Goal: Information Seeking & Learning: Stay updated

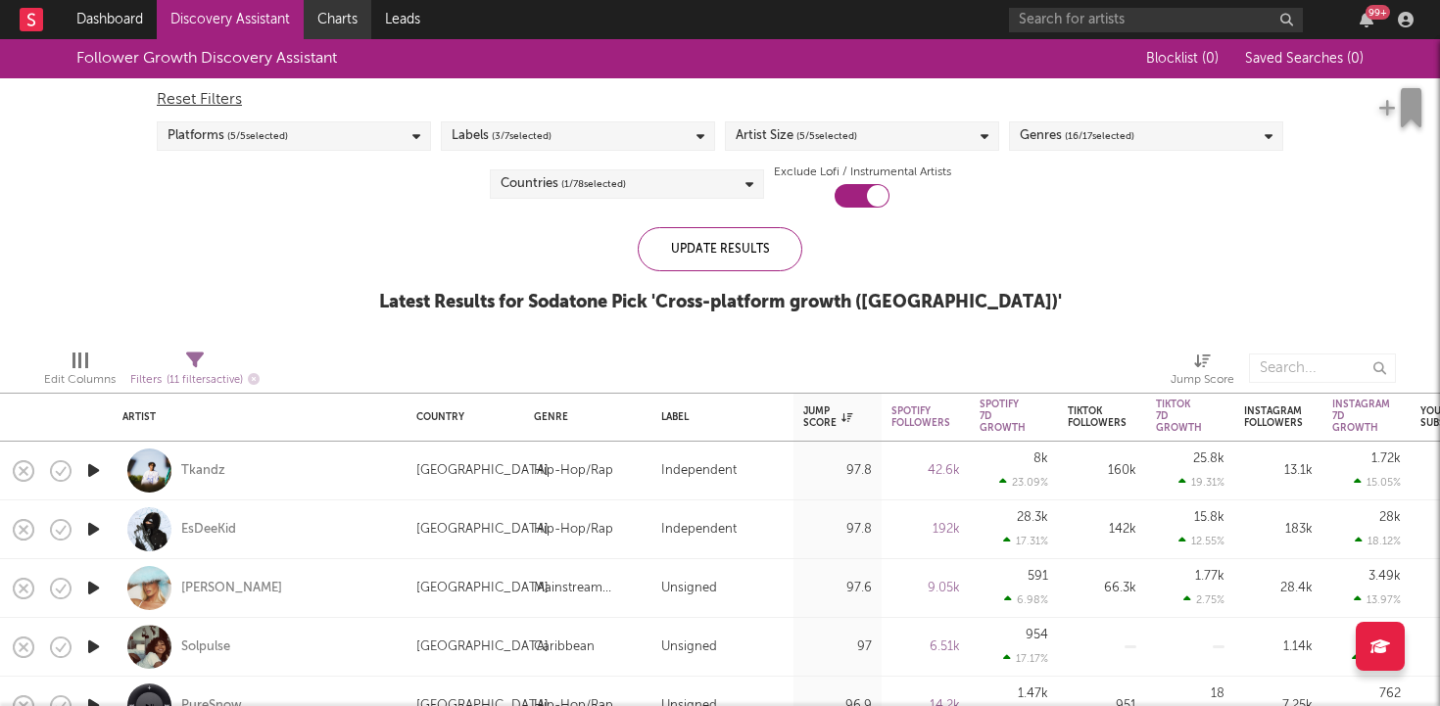
click at [334, 20] on link "Charts" at bounding box center [338, 19] width 68 height 39
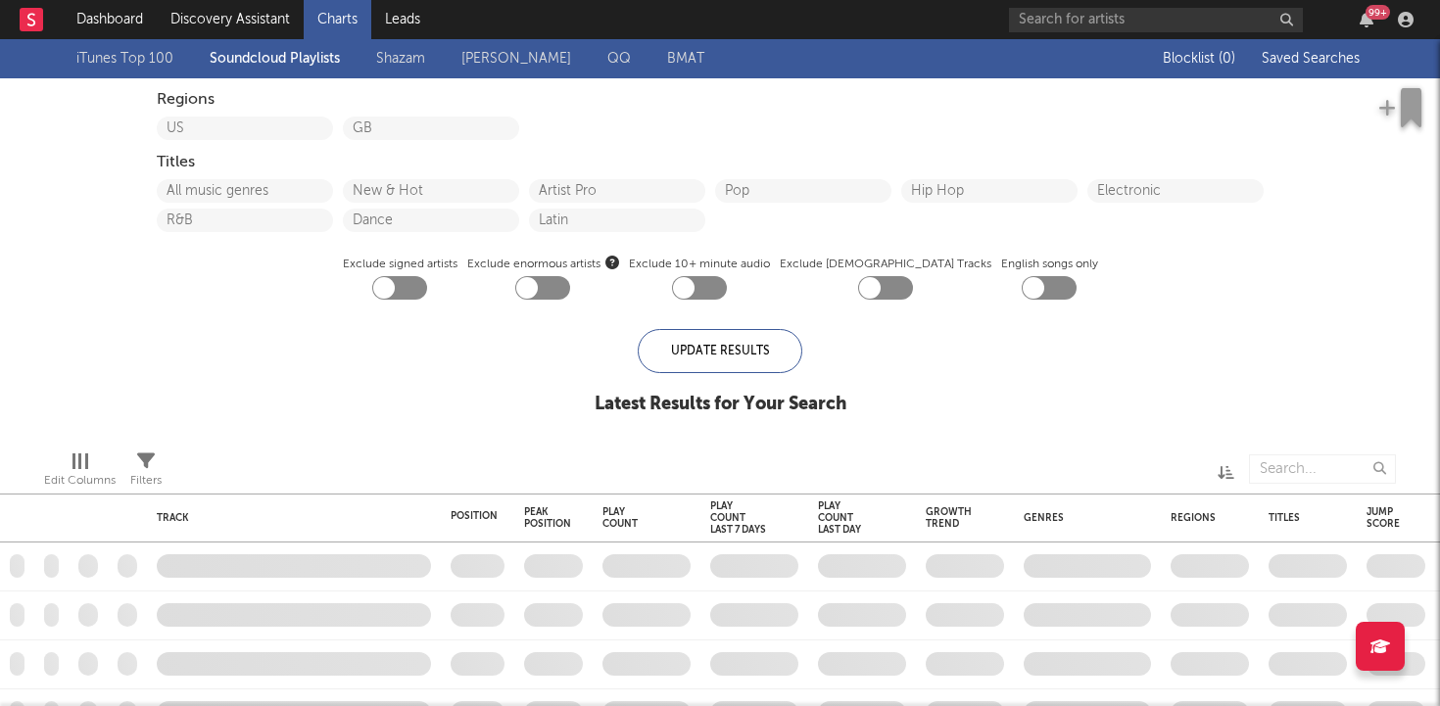
checkbox input "true"
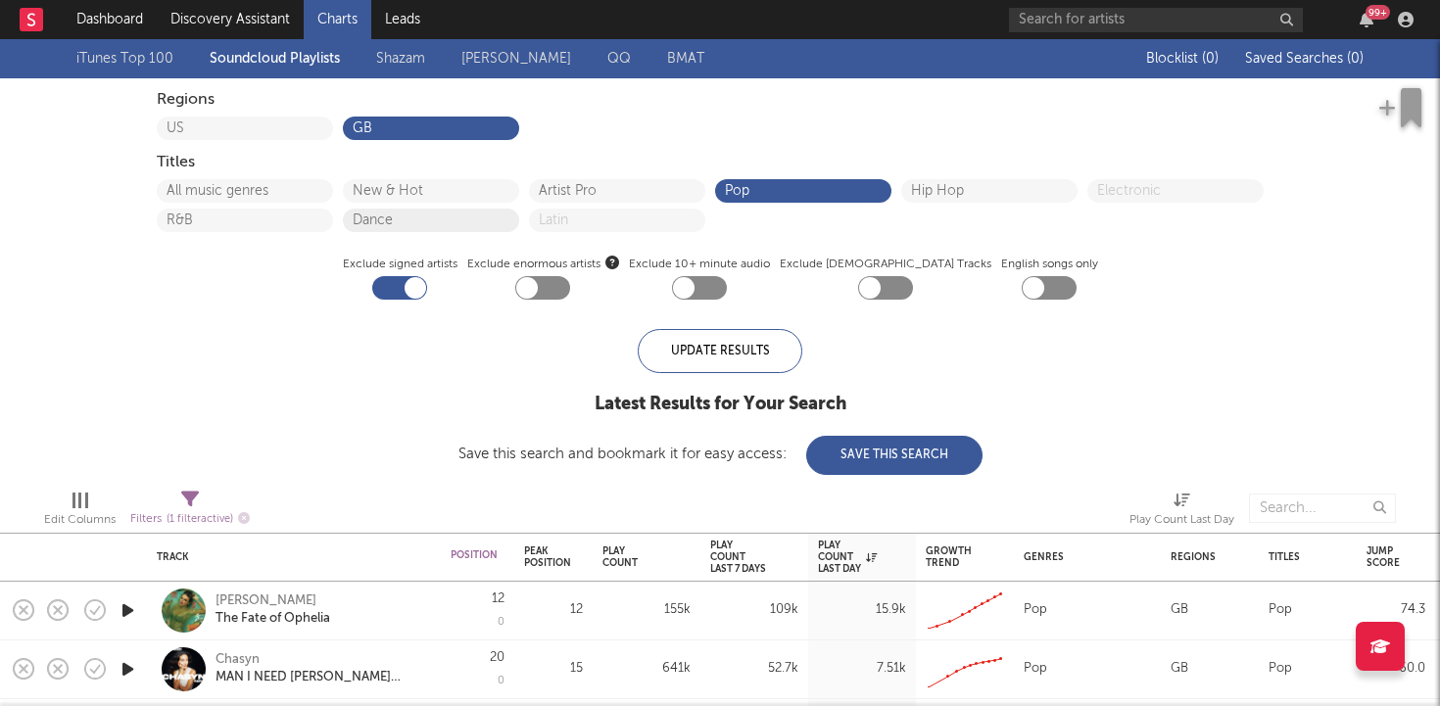
click at [403, 219] on button "Dance" at bounding box center [431, 221] width 157 height 14
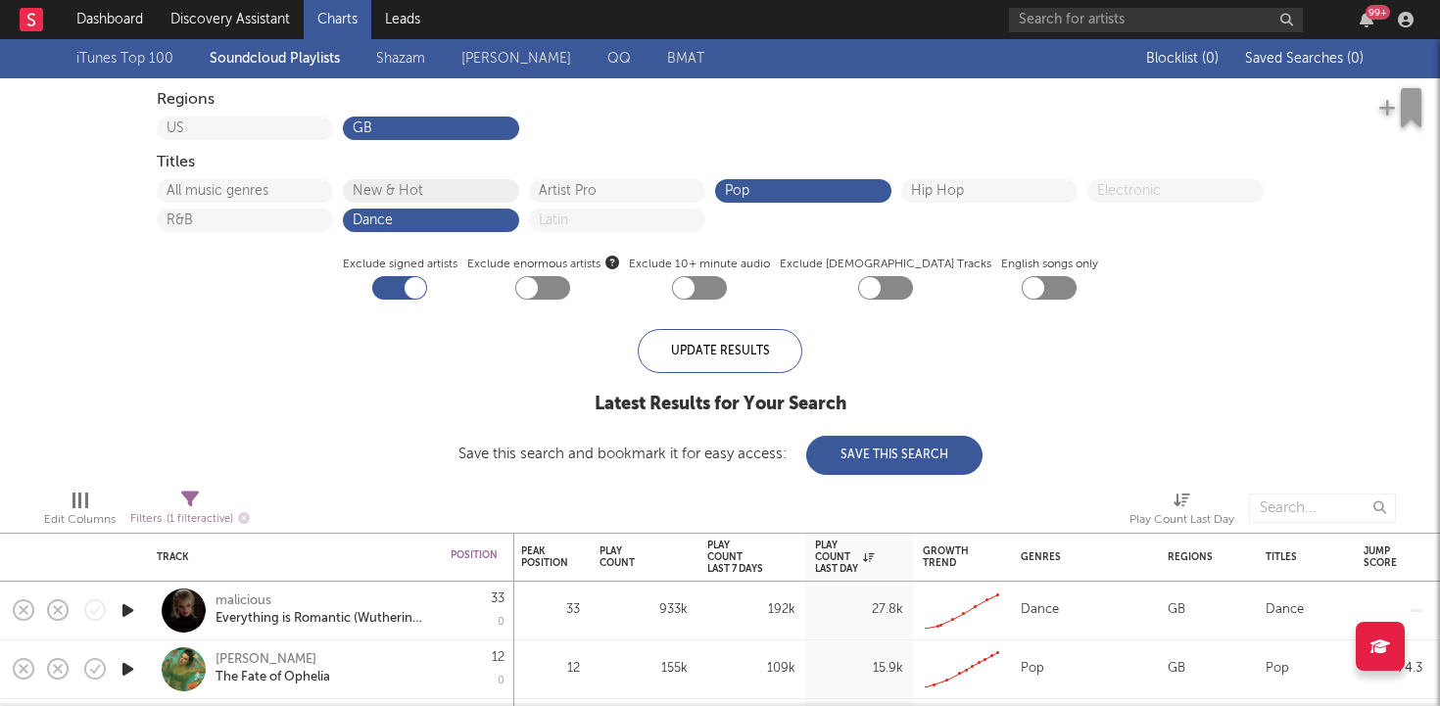
click at [396, 196] on button "New & Hot" at bounding box center [431, 191] width 157 height 14
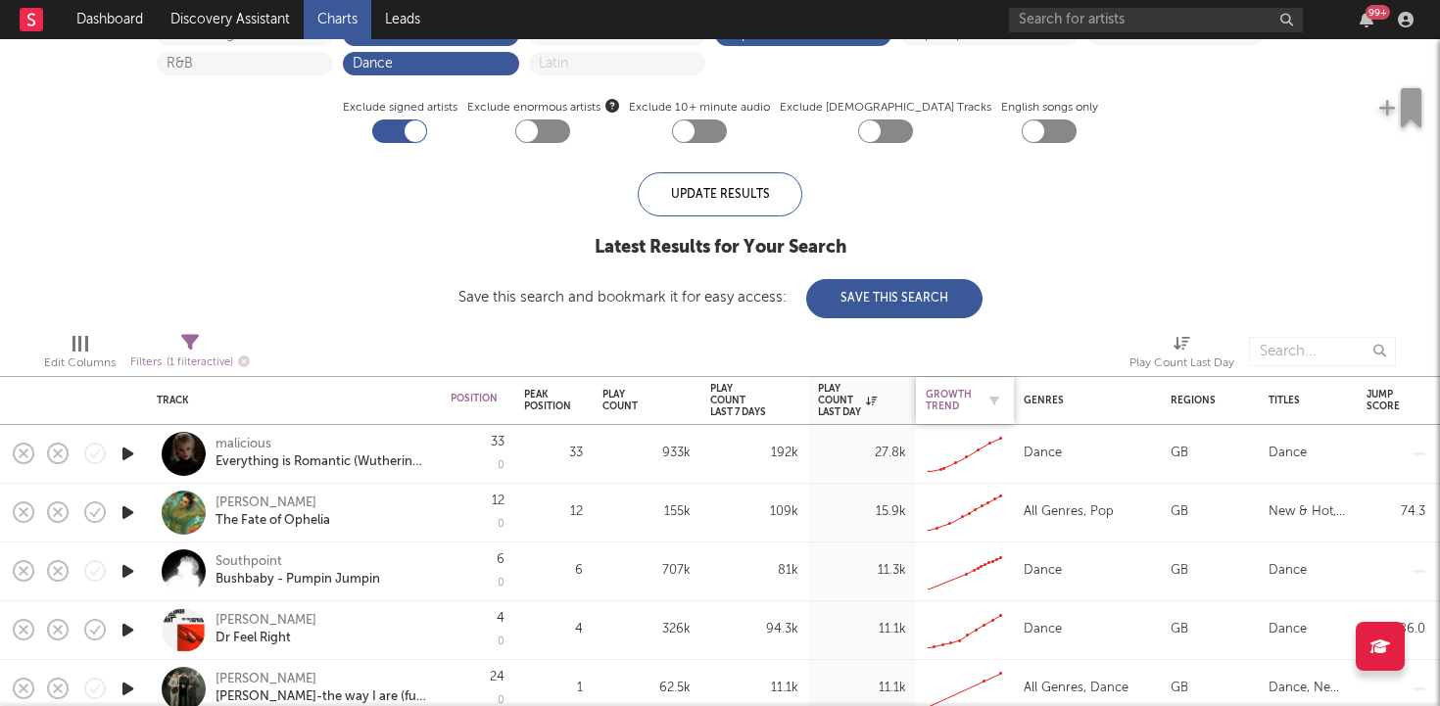
click at [947, 408] on div "Growth Trend" at bounding box center [950, 401] width 49 height 24
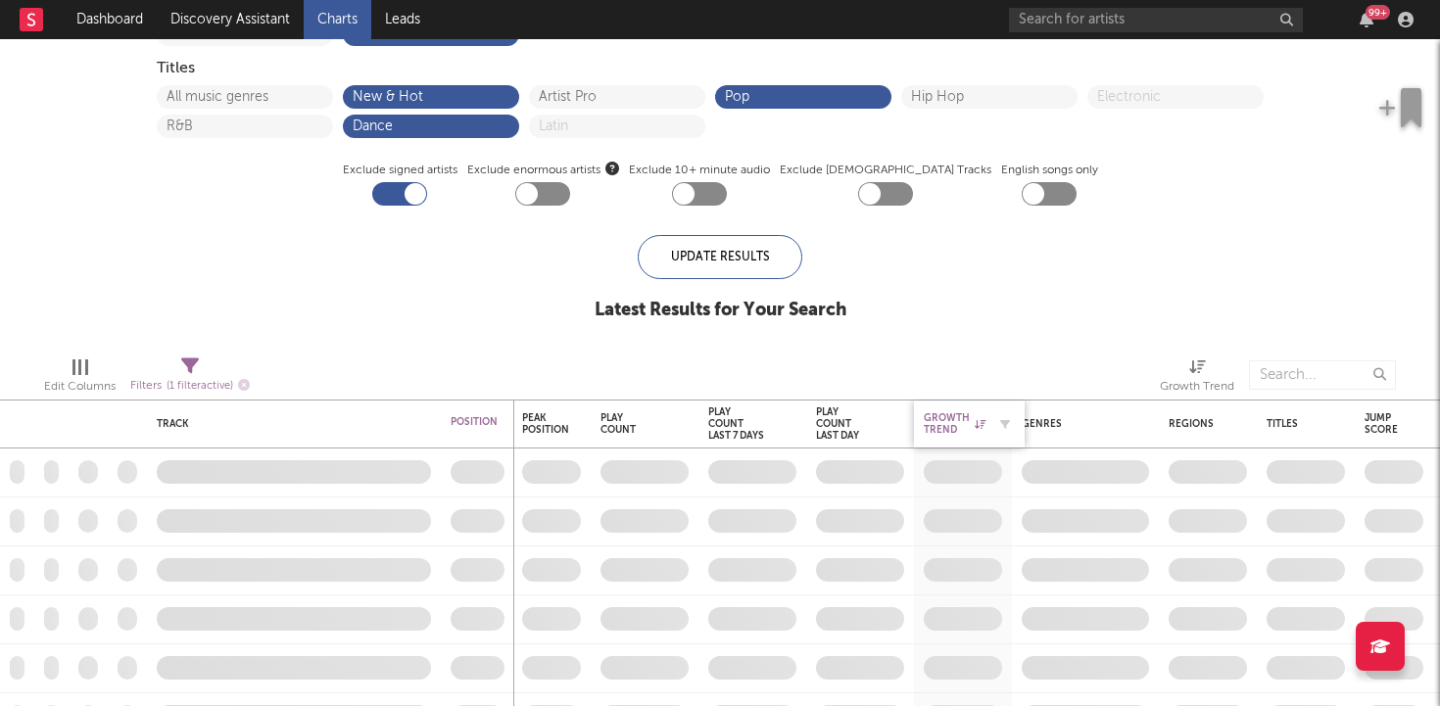
click at [949, 414] on div "Growth Trend" at bounding box center [955, 425] width 62 height 24
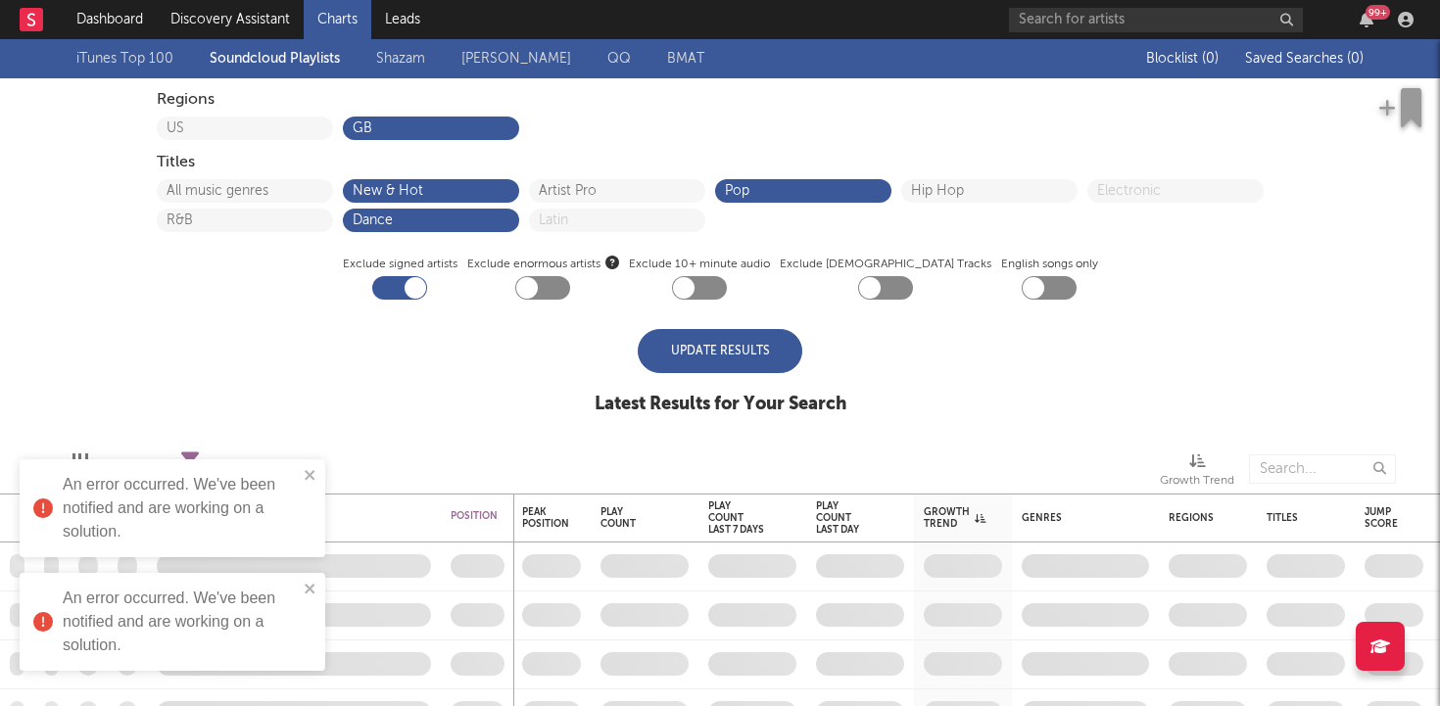
click at [723, 346] on div "Update Results" at bounding box center [720, 351] width 165 height 44
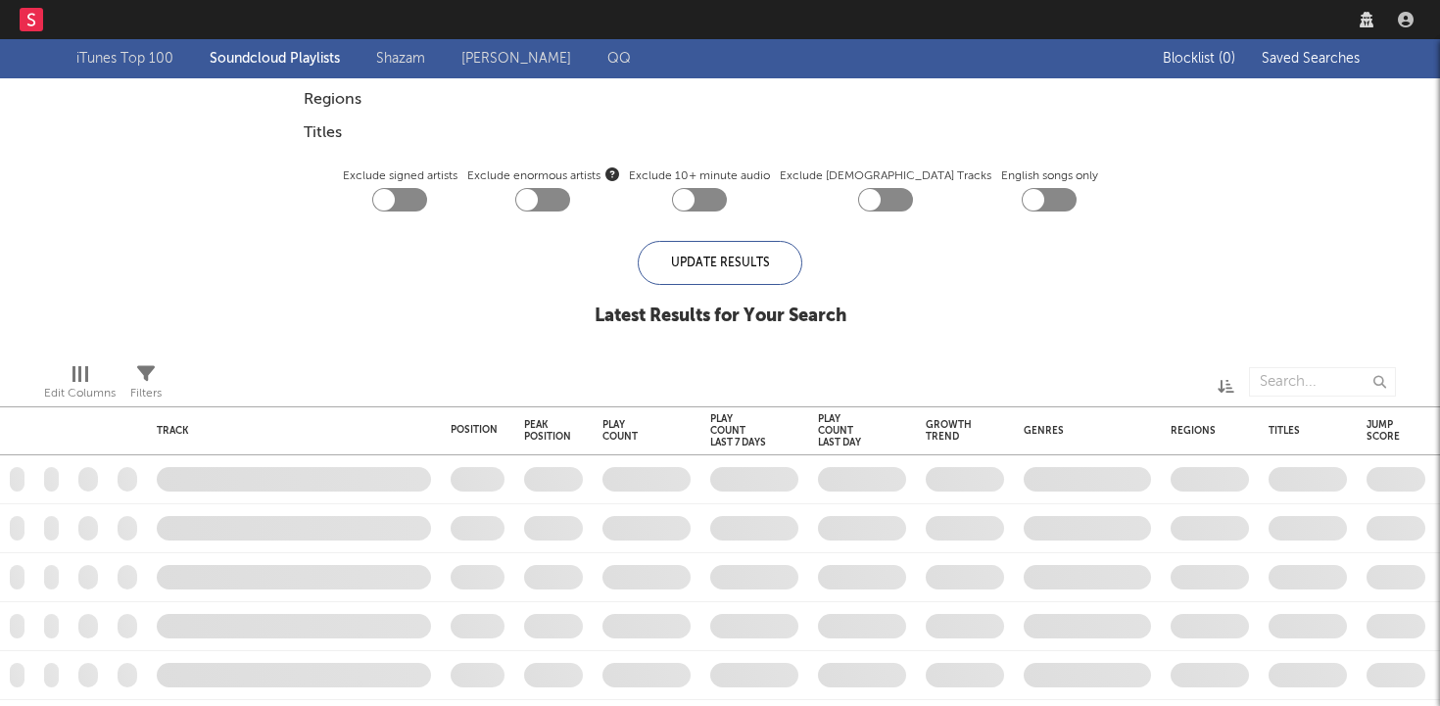
checkbox input "true"
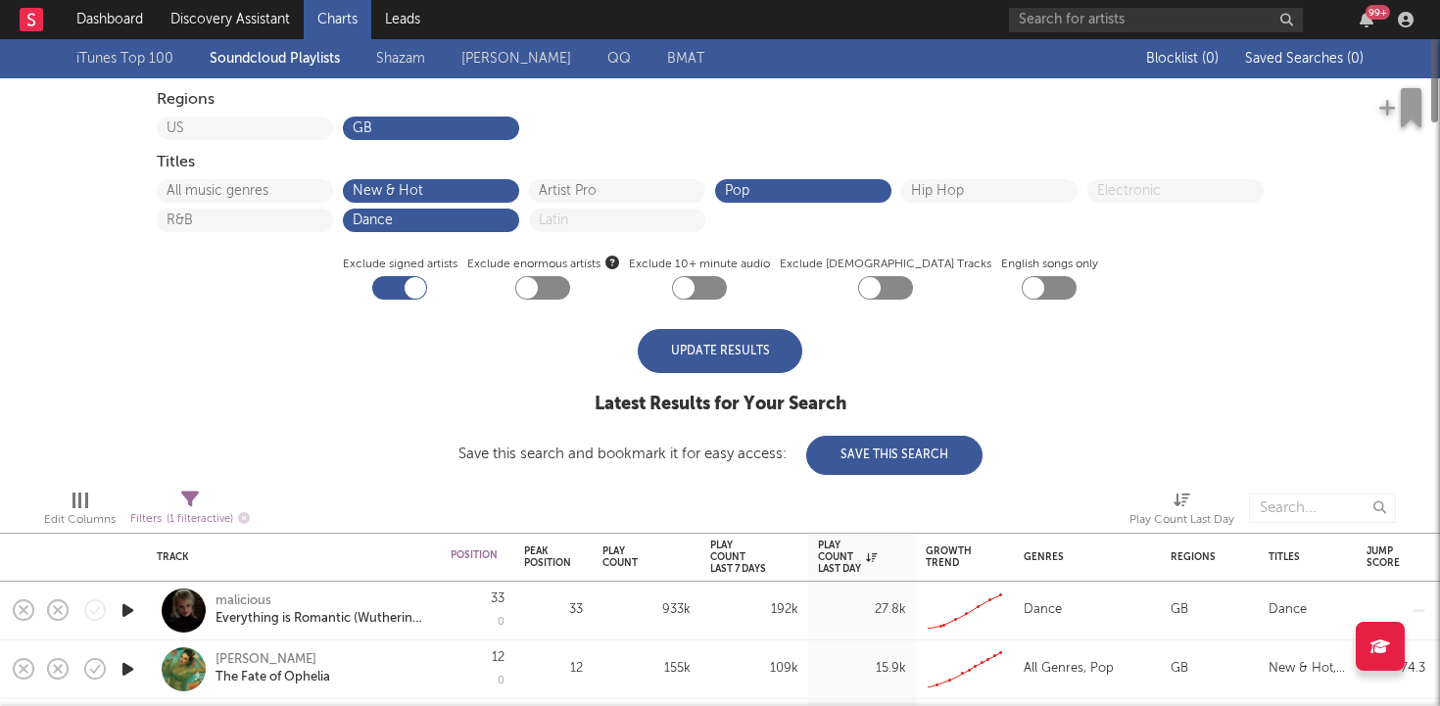
click at [731, 360] on div "Update Results" at bounding box center [720, 351] width 165 height 44
click at [168, 59] on link "iTunes Top 100" at bounding box center [124, 59] width 97 height 24
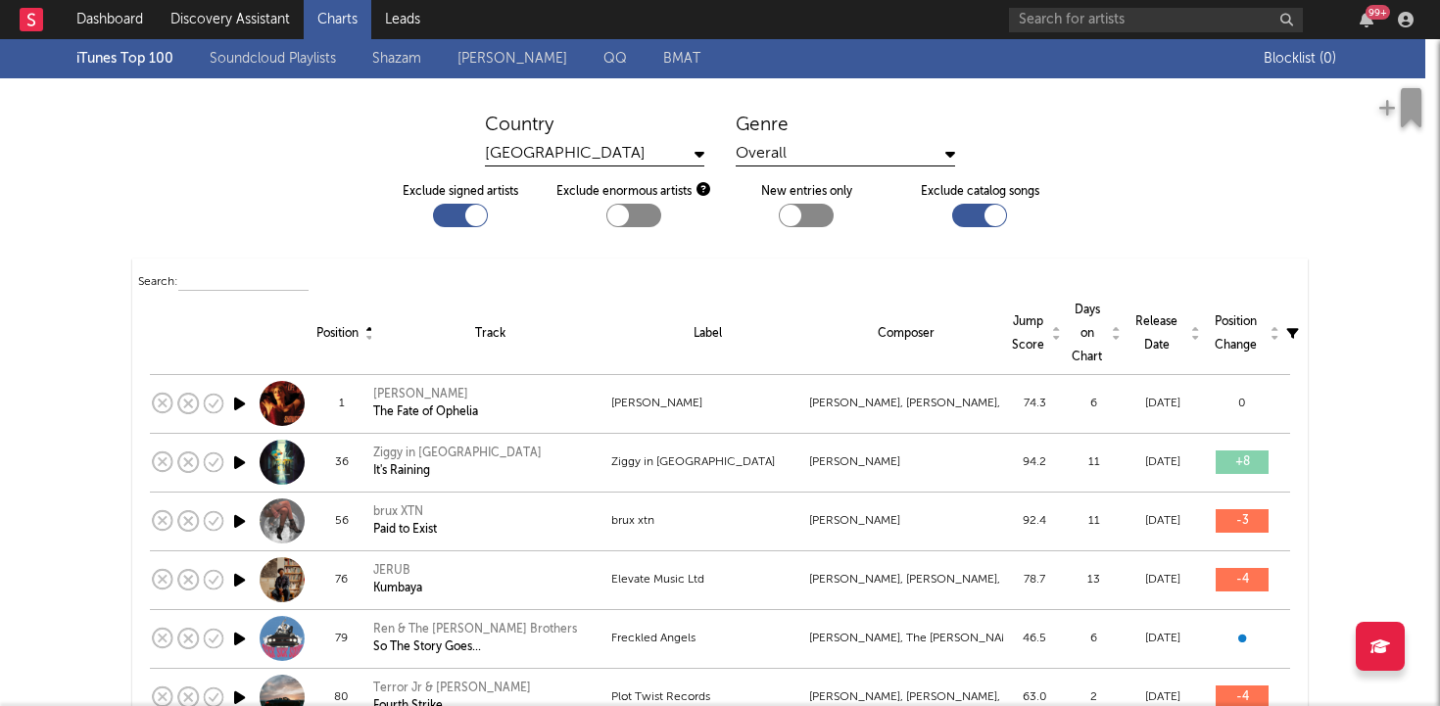
click at [417, 60] on link "Shazam" at bounding box center [396, 59] width 49 height 24
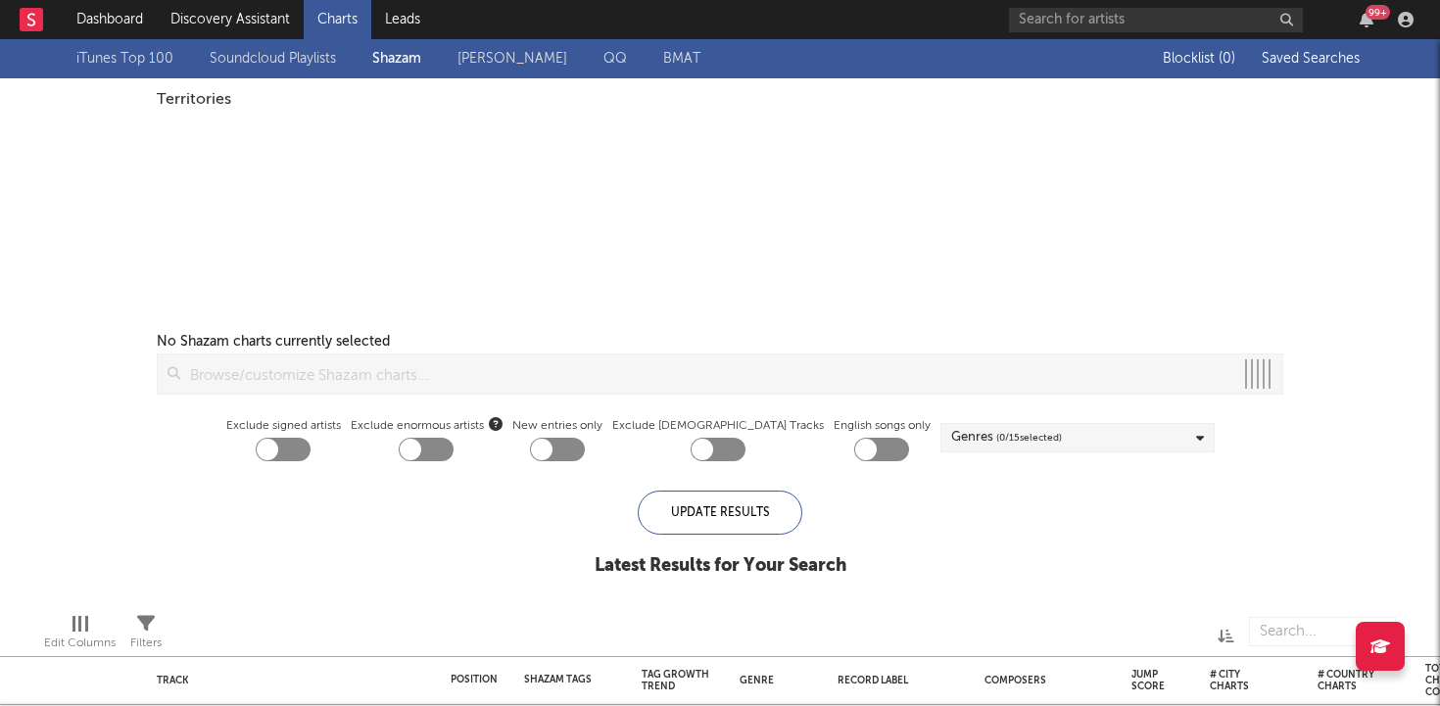
checkbox input "true"
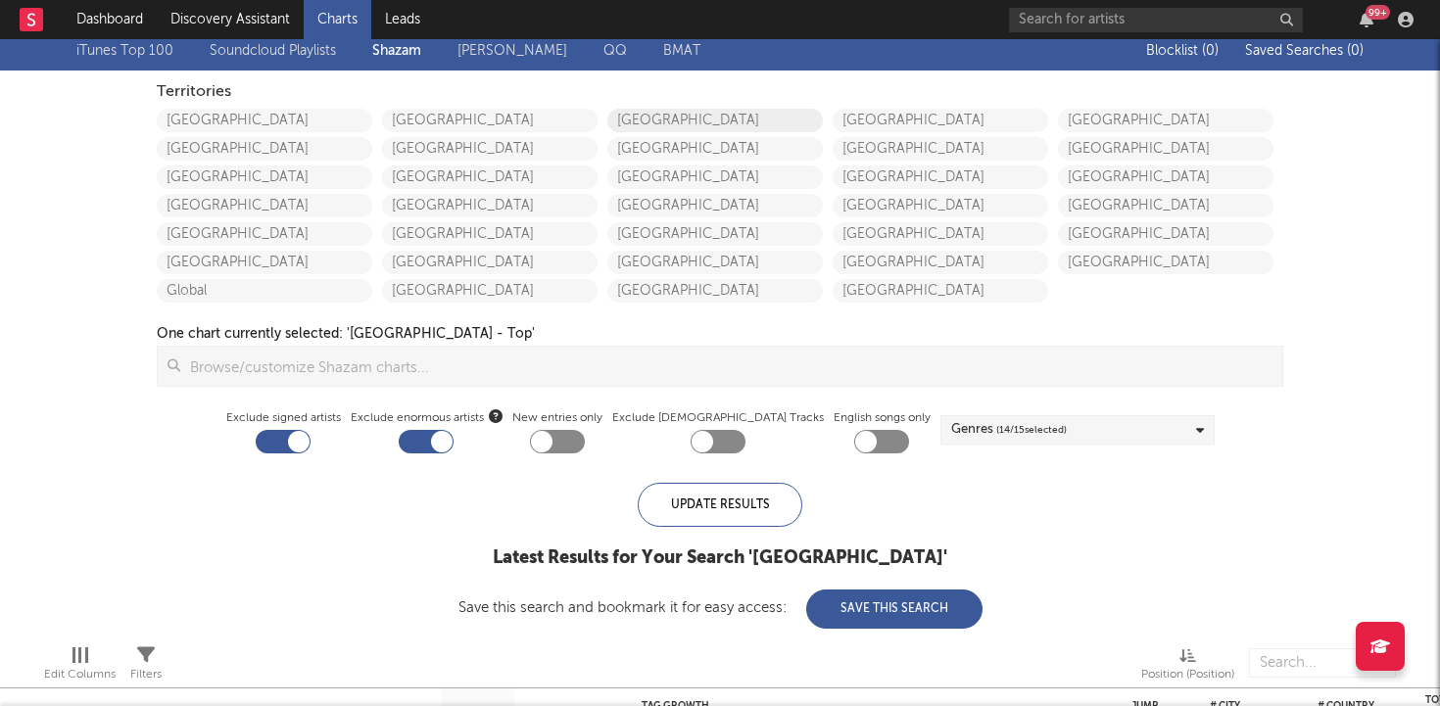
click at [634, 121] on link "[GEOGRAPHIC_DATA]" at bounding box center [716, 121] width 216 height 24
checkbox input "true"
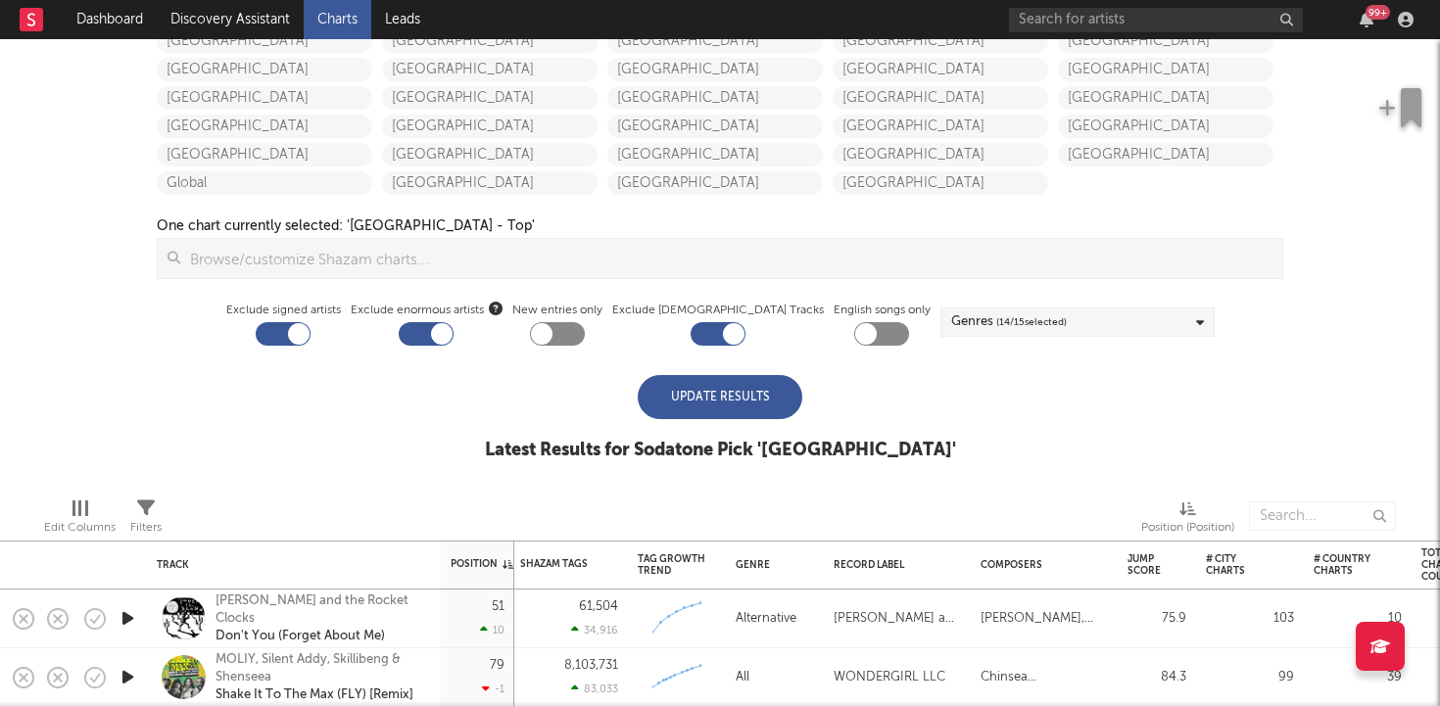
click at [675, 391] on div "Update Results" at bounding box center [720, 397] width 165 height 44
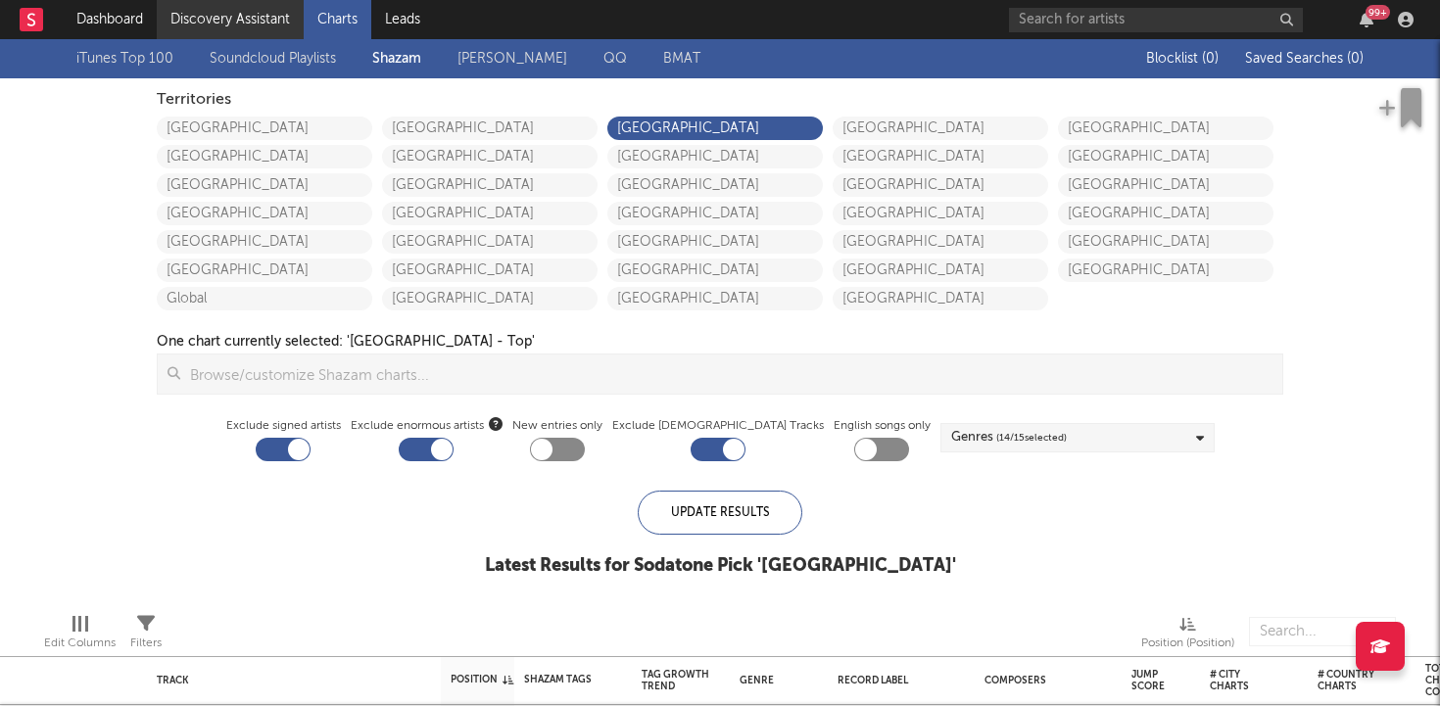
click at [229, 16] on link "Discovery Assistant" at bounding box center [230, 19] width 147 height 39
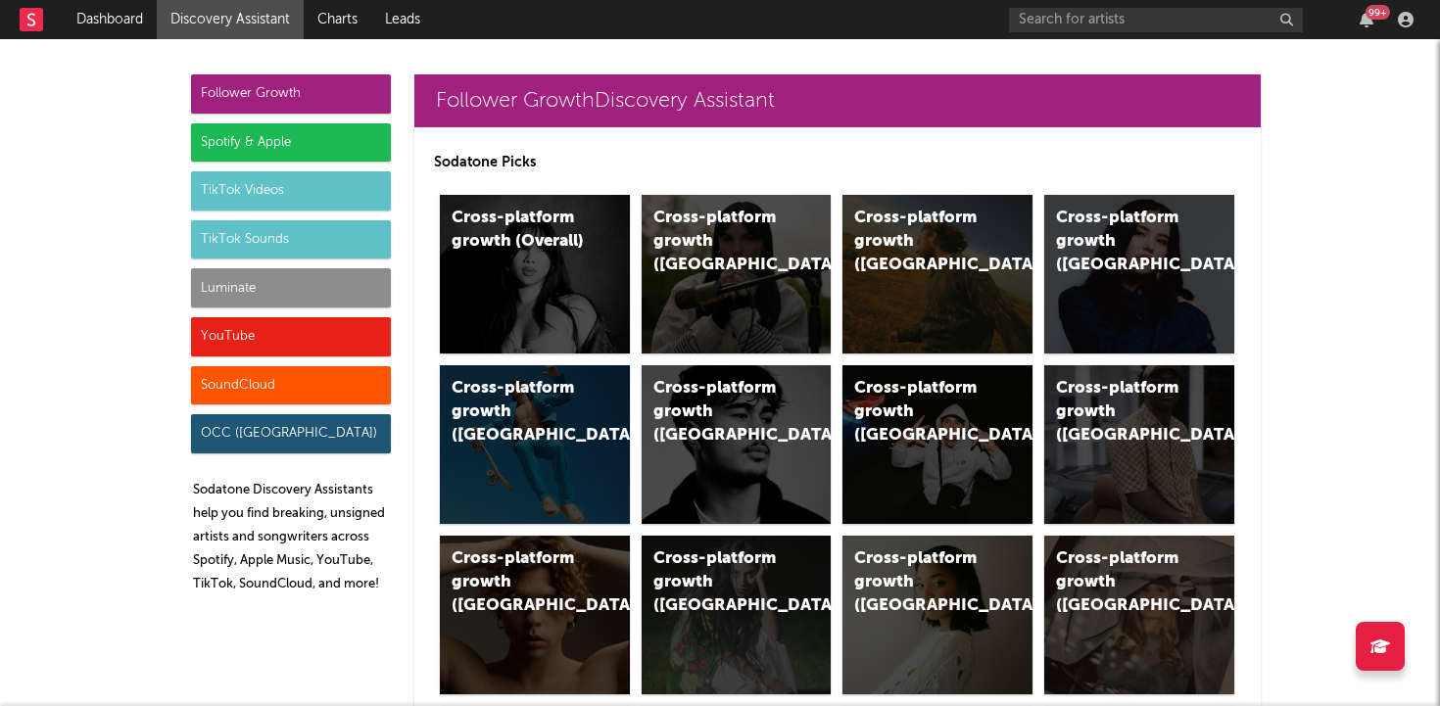
click at [285, 234] on div "TikTok Sounds" at bounding box center [291, 239] width 200 height 39
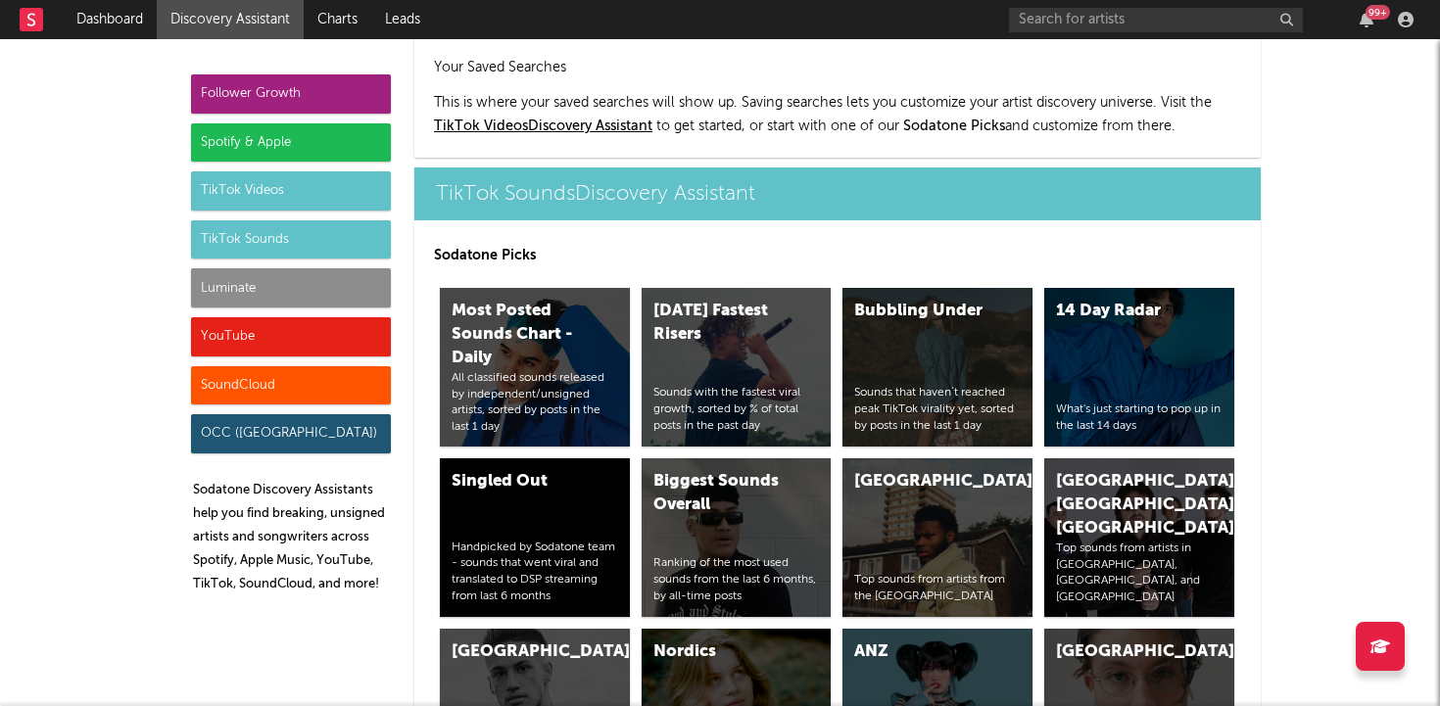
scroll to position [6431, 0]
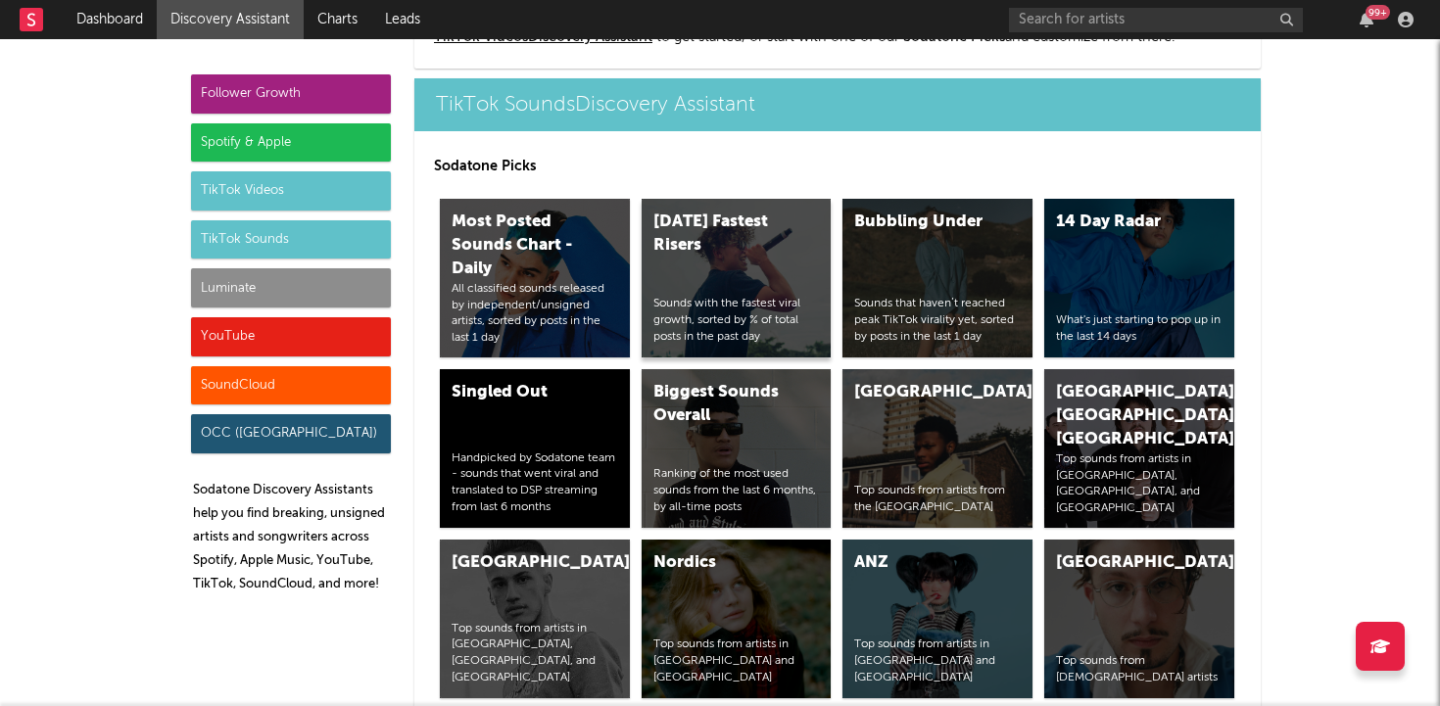
click at [774, 262] on div "Today's Fastest Risers Sounds with the fastest viral growth, sorted by % of tot…" at bounding box center [737, 278] width 190 height 159
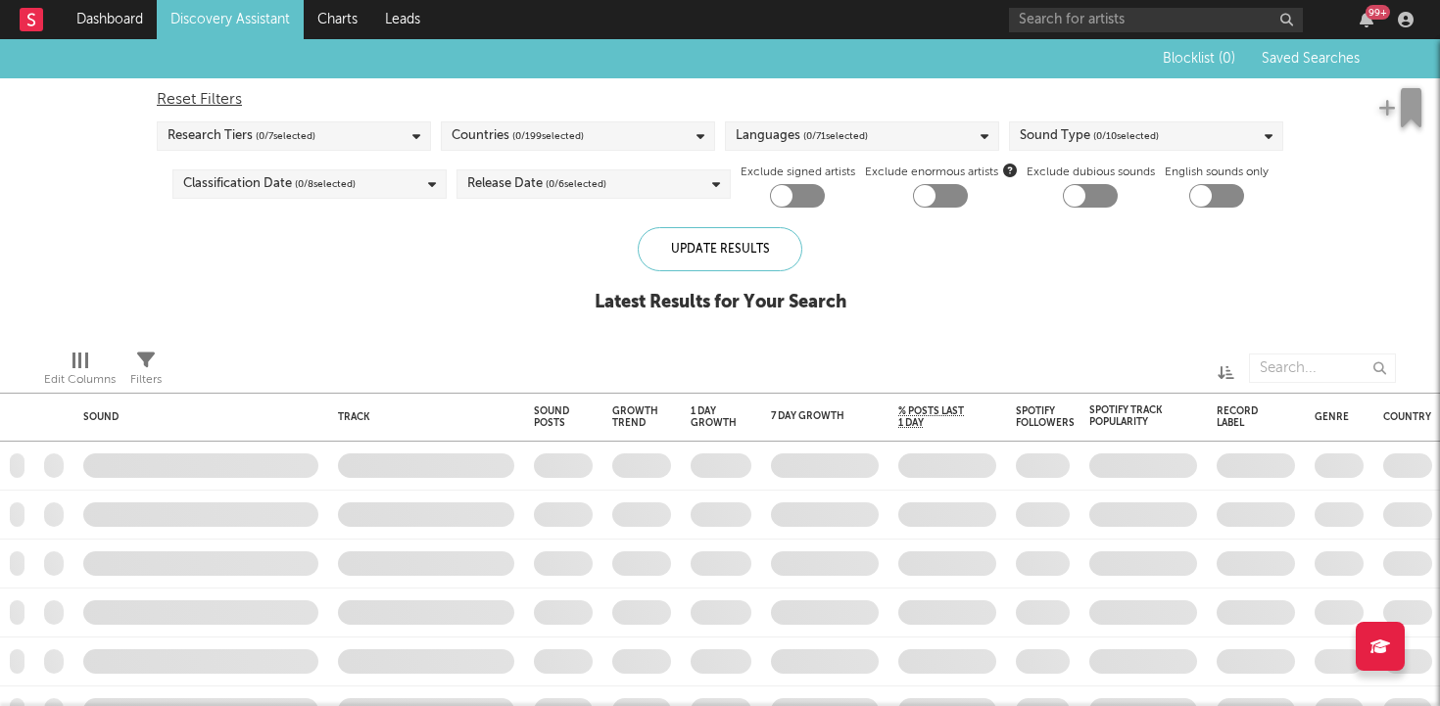
checkbox input "true"
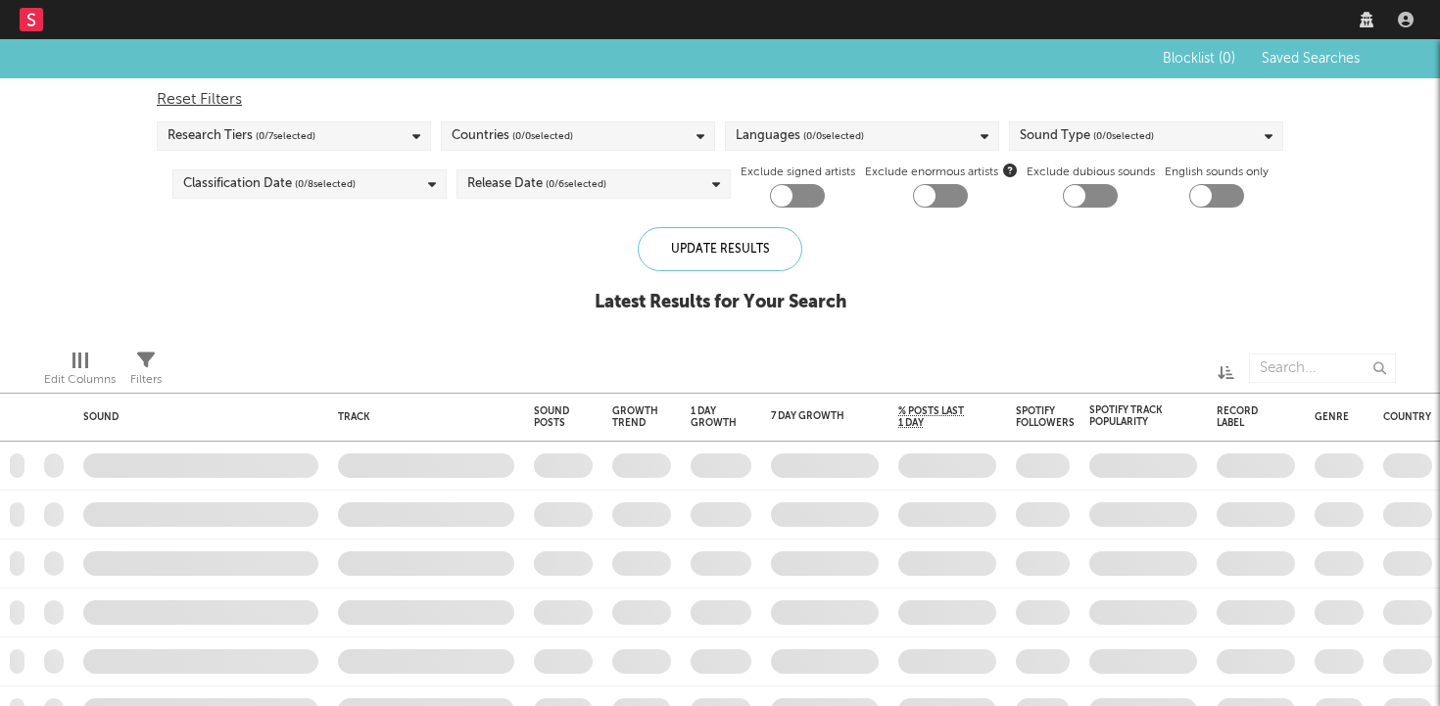
checkbox input "true"
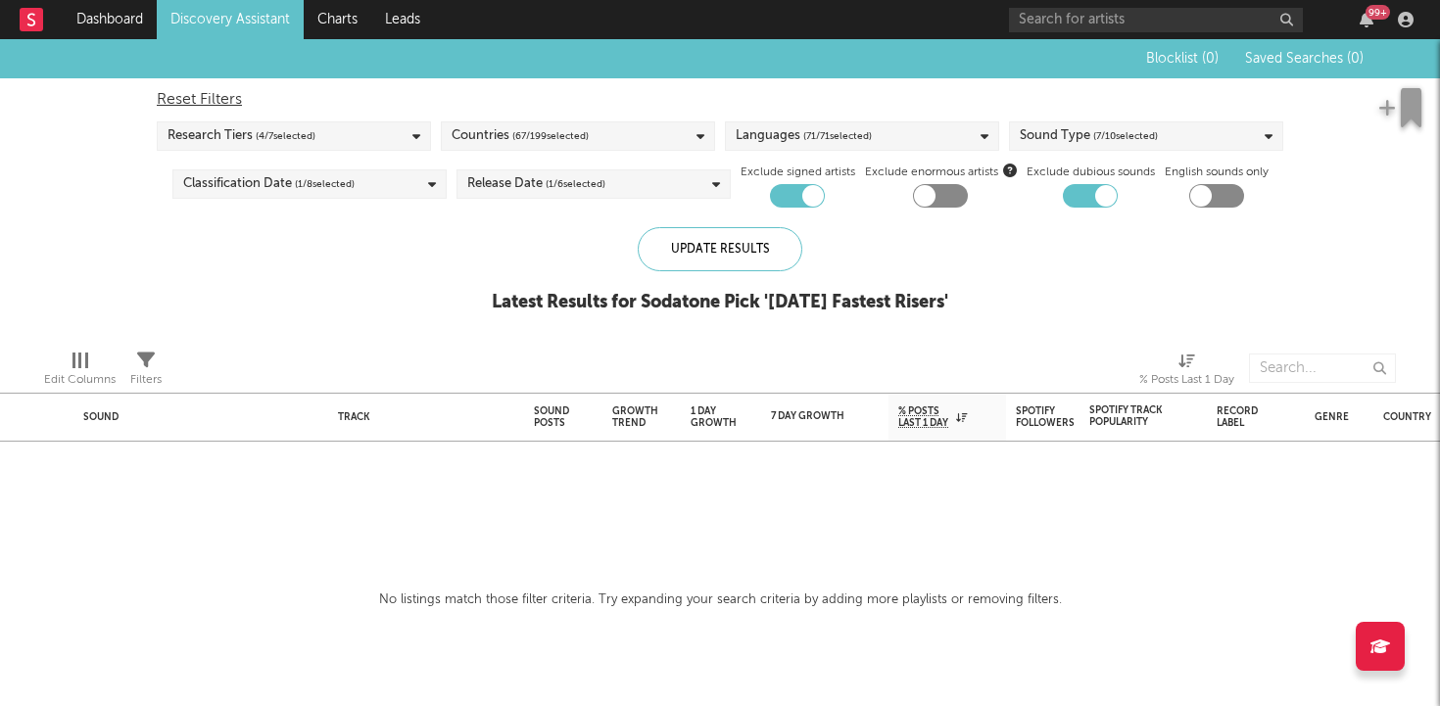
click at [955, 148] on div "Languages ( 71 / 71 selected)" at bounding box center [862, 136] width 274 height 29
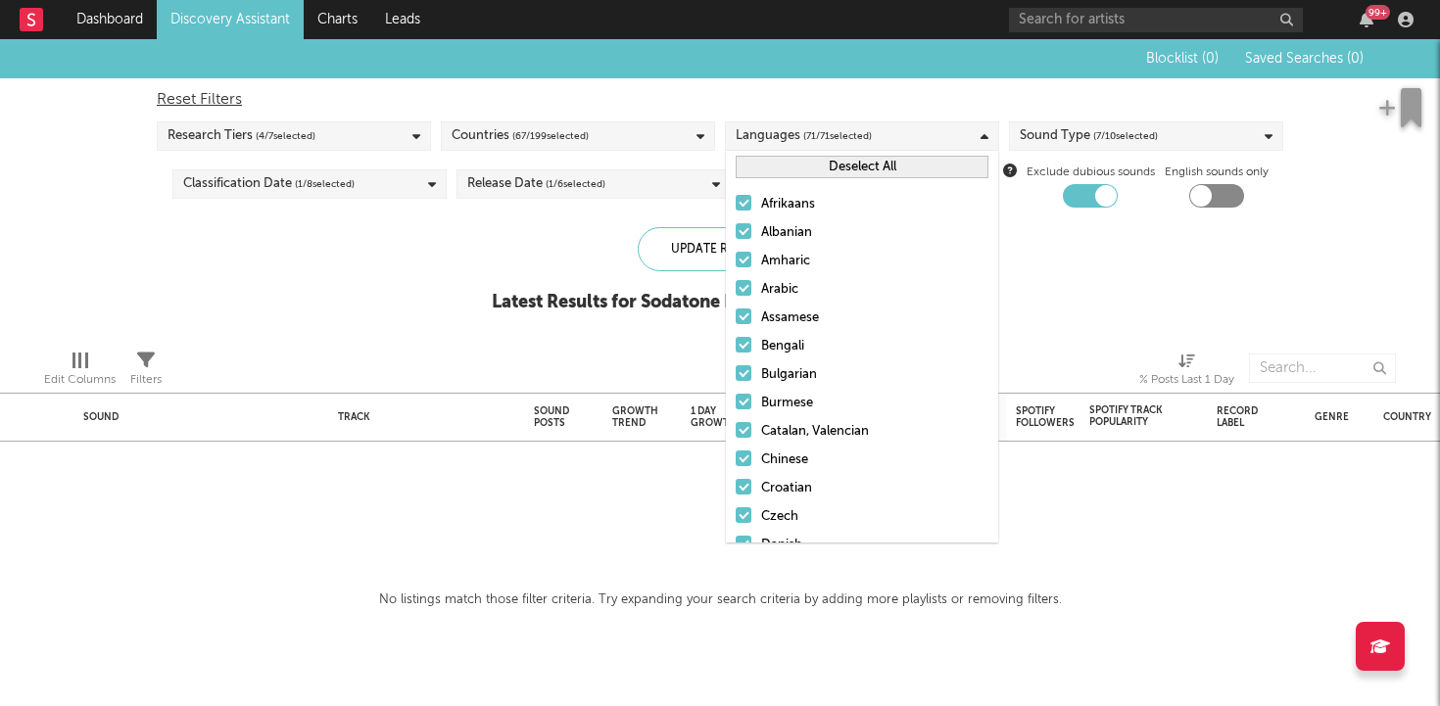
click at [836, 173] on button "Deselect All" at bounding box center [862, 167] width 253 height 23
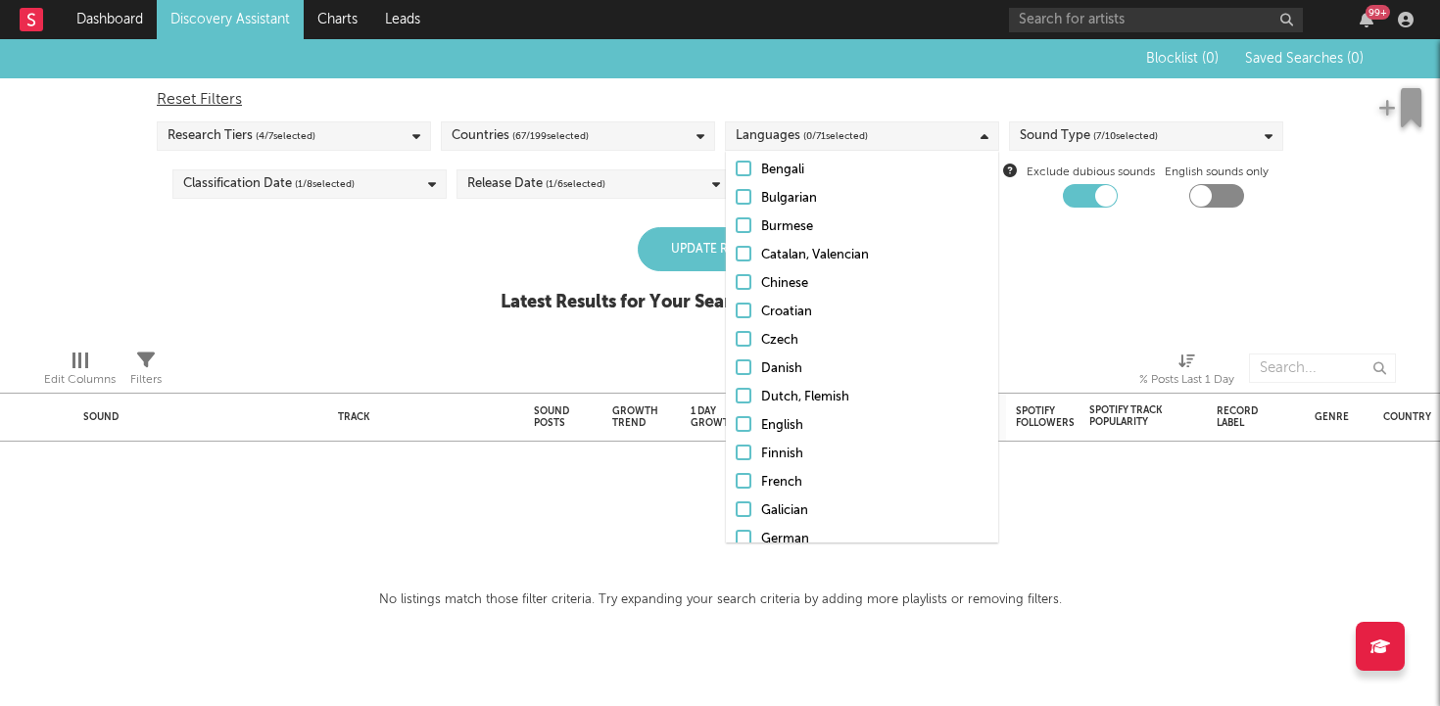
scroll to position [197, 0]
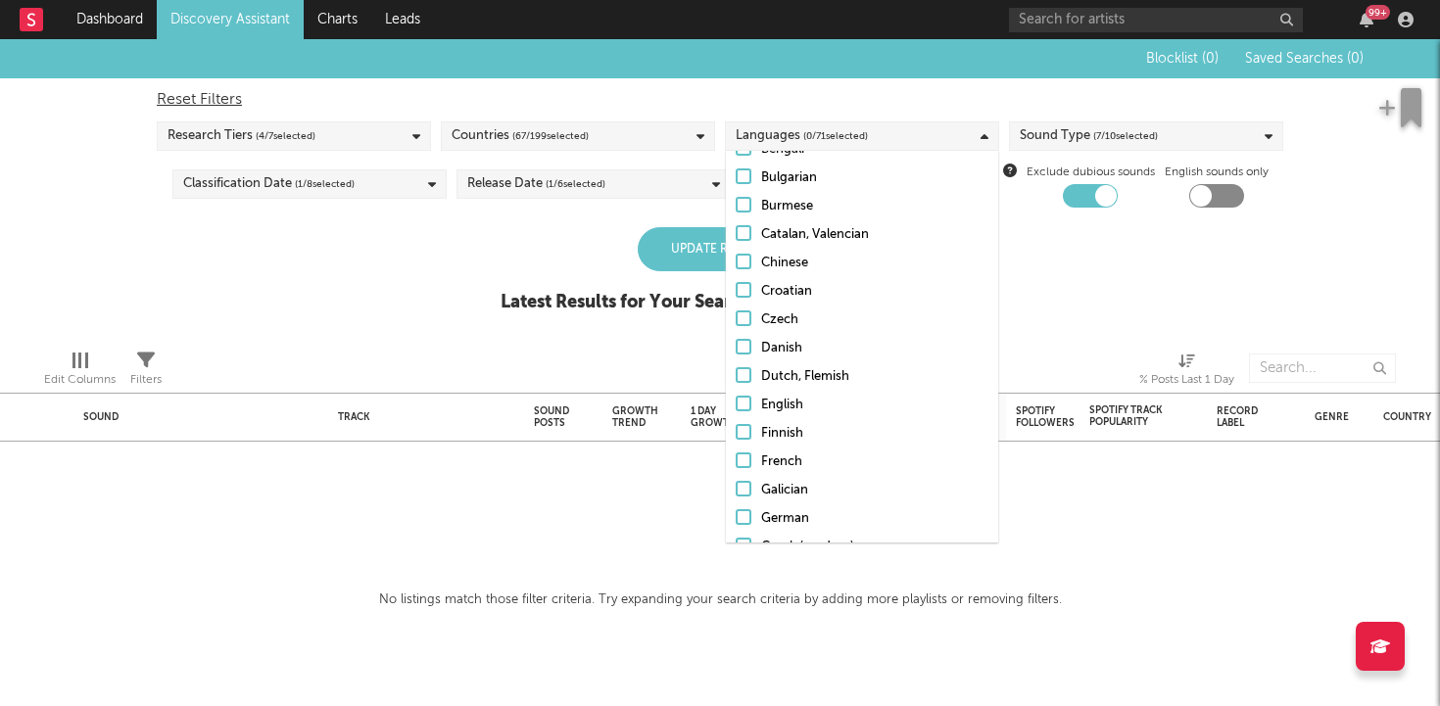
click at [744, 408] on div at bounding box center [744, 404] width 16 height 16
click at [736, 408] on input "English" at bounding box center [736, 406] width 0 height 24
click at [432, 304] on div "Blocklist ( 0 ) Saved Searches ( 0 ) Reset Filters Research Tiers ( 4 / 7 selec…" at bounding box center [720, 186] width 1440 height 295
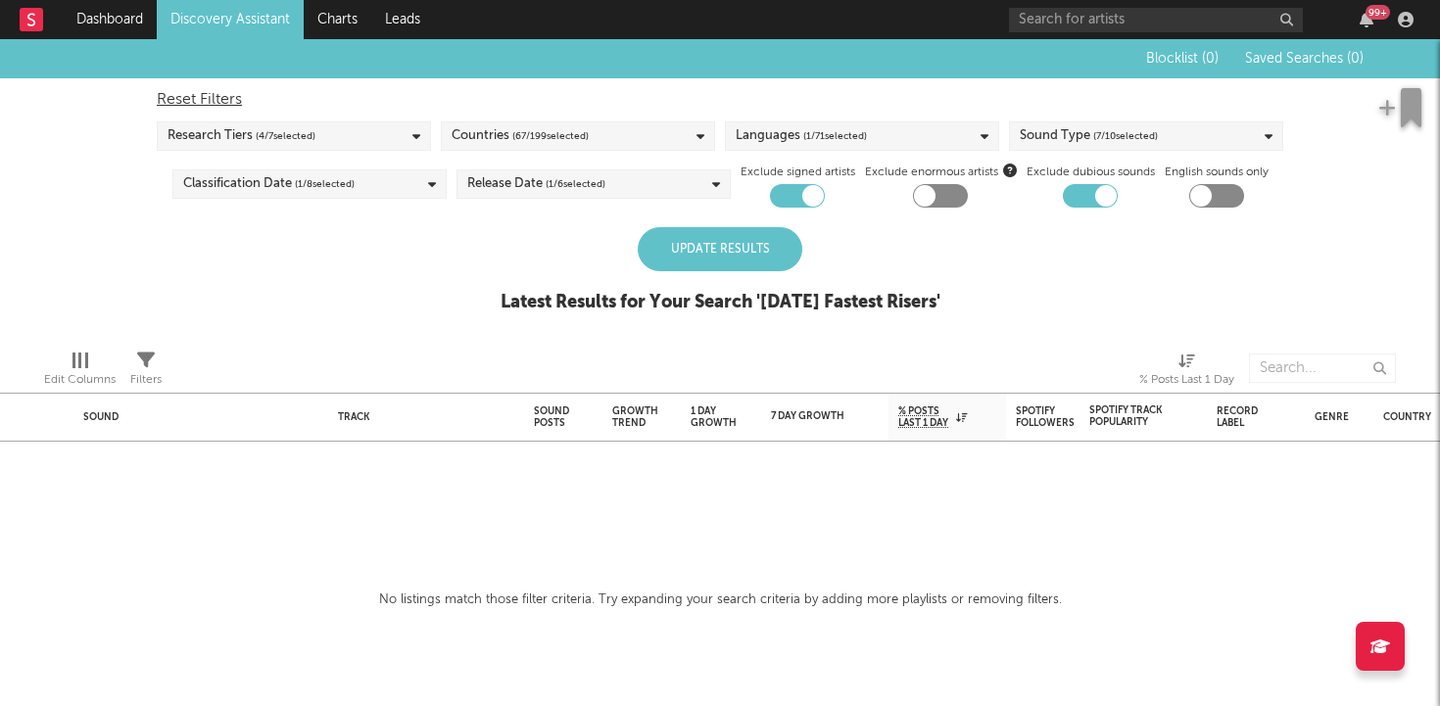
click at [557, 144] on span "( 67 / 199 selected)" at bounding box center [550, 136] width 76 height 24
click at [356, 300] on div "Blocklist ( 0 ) Saved Searches ( 0 ) Reset Filters Research Tiers ( 4 / 7 selec…" at bounding box center [720, 186] width 1440 height 295
click at [740, 260] on div "Update Results" at bounding box center [720, 249] width 165 height 44
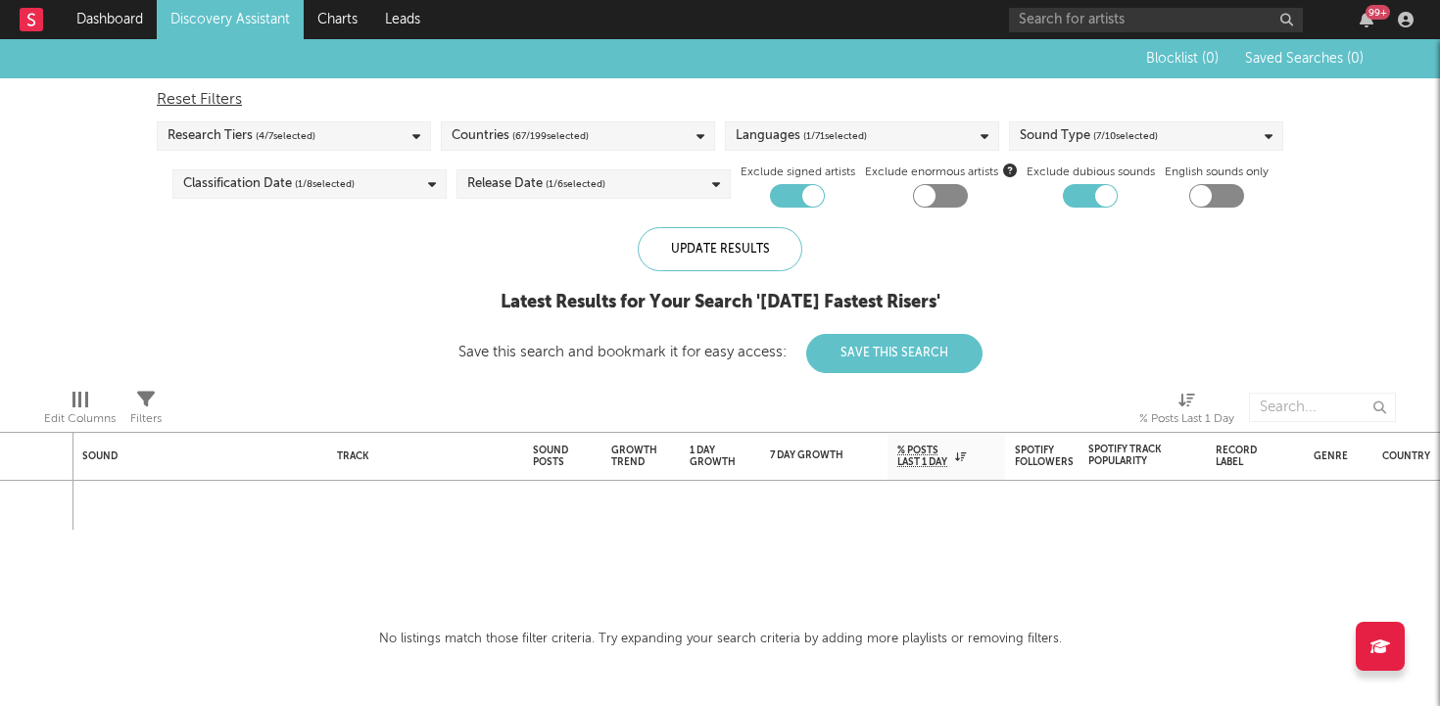
click at [1093, 193] on div at bounding box center [1090, 196] width 55 height 24
checkbox input "false"
click at [928, 195] on div at bounding box center [925, 196] width 22 height 22
checkbox input "true"
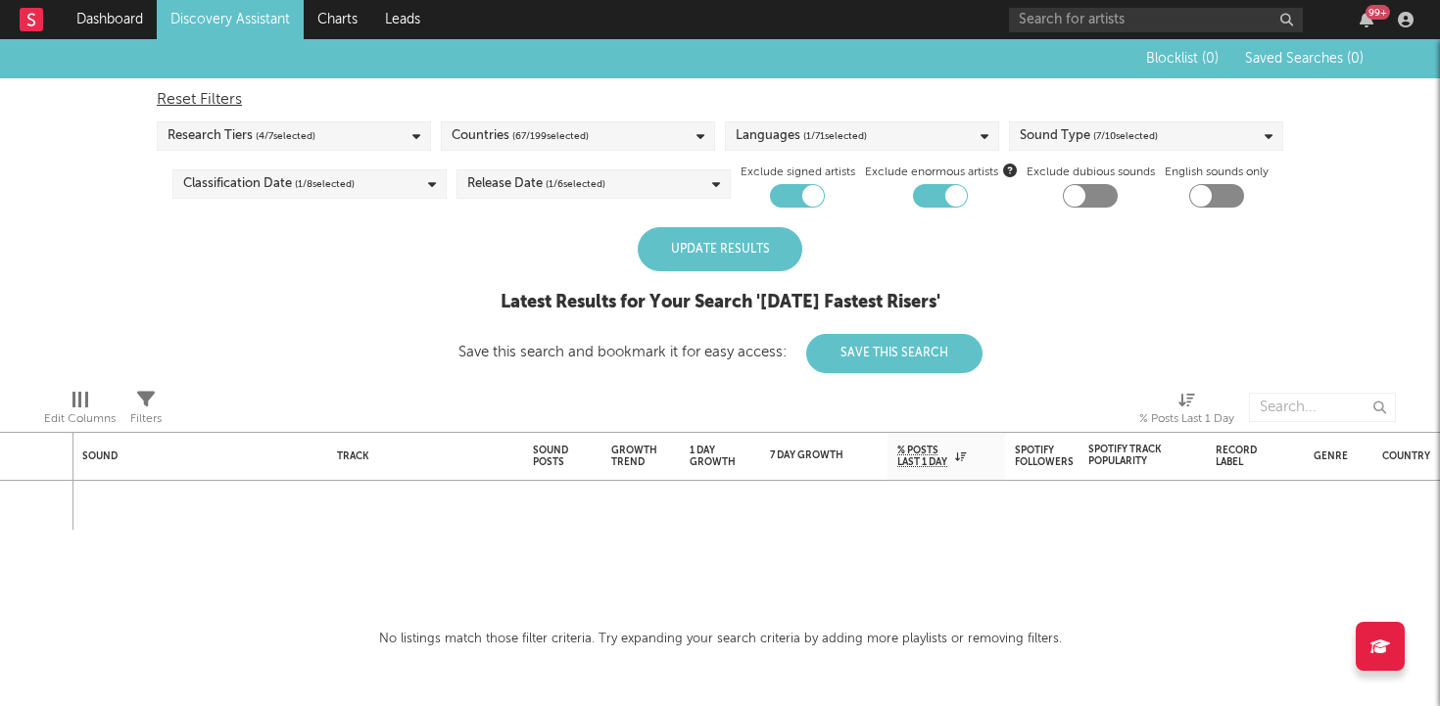
click at [753, 252] on div "Update Results" at bounding box center [720, 249] width 165 height 44
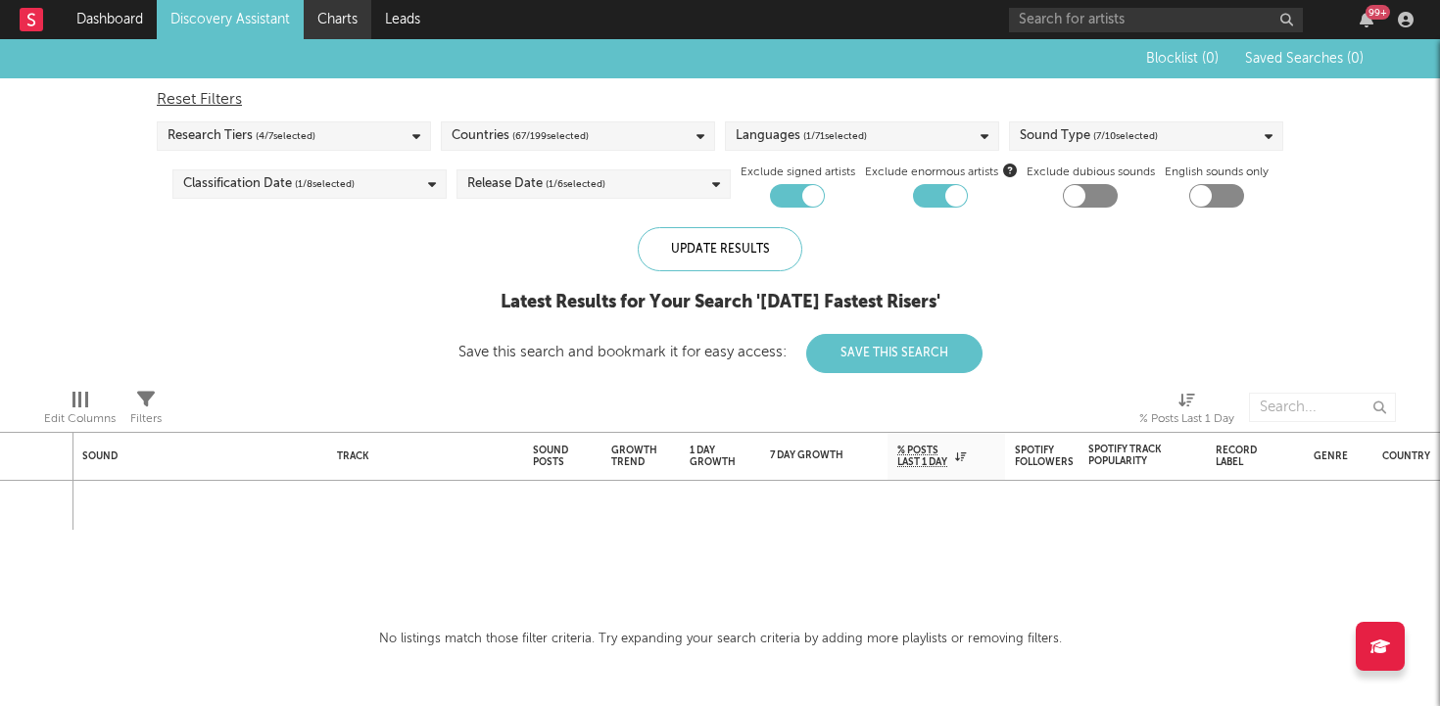
click at [334, 24] on link "Charts" at bounding box center [338, 19] width 68 height 39
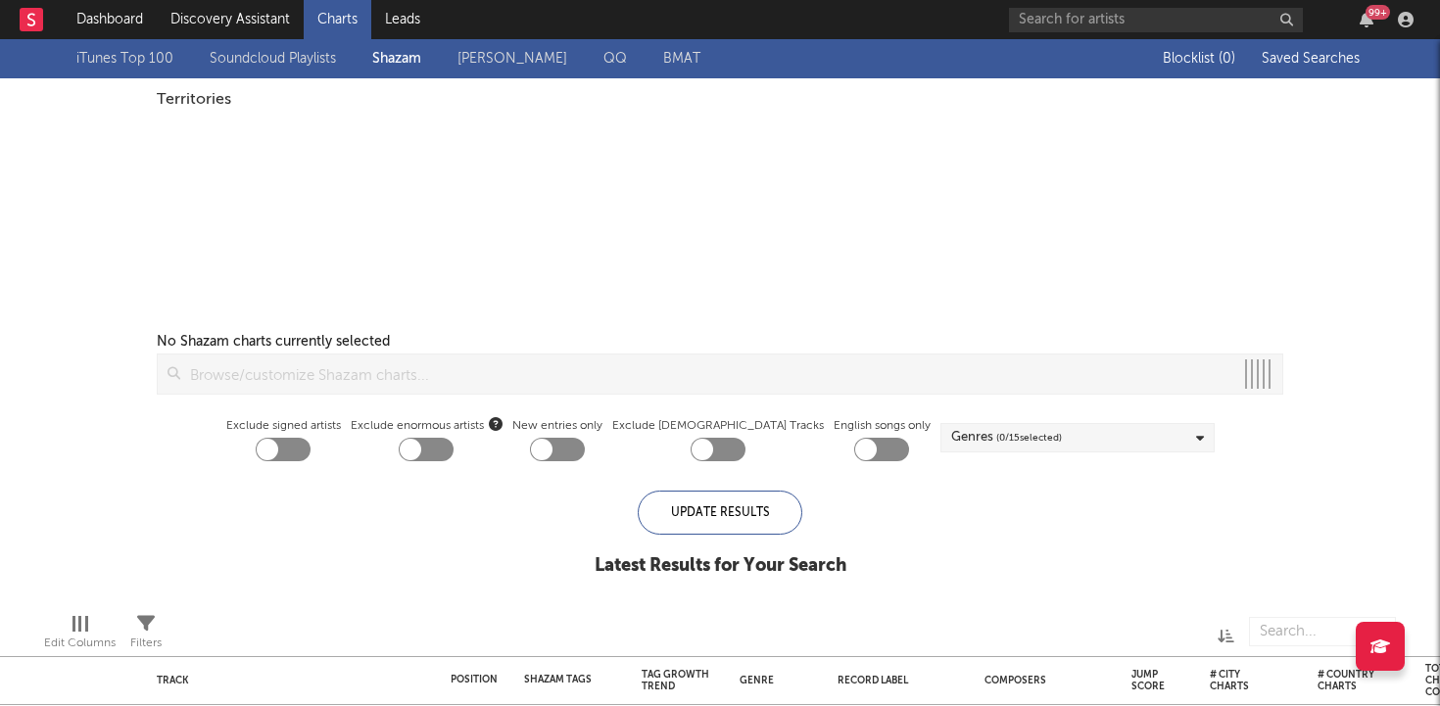
checkbox input "true"
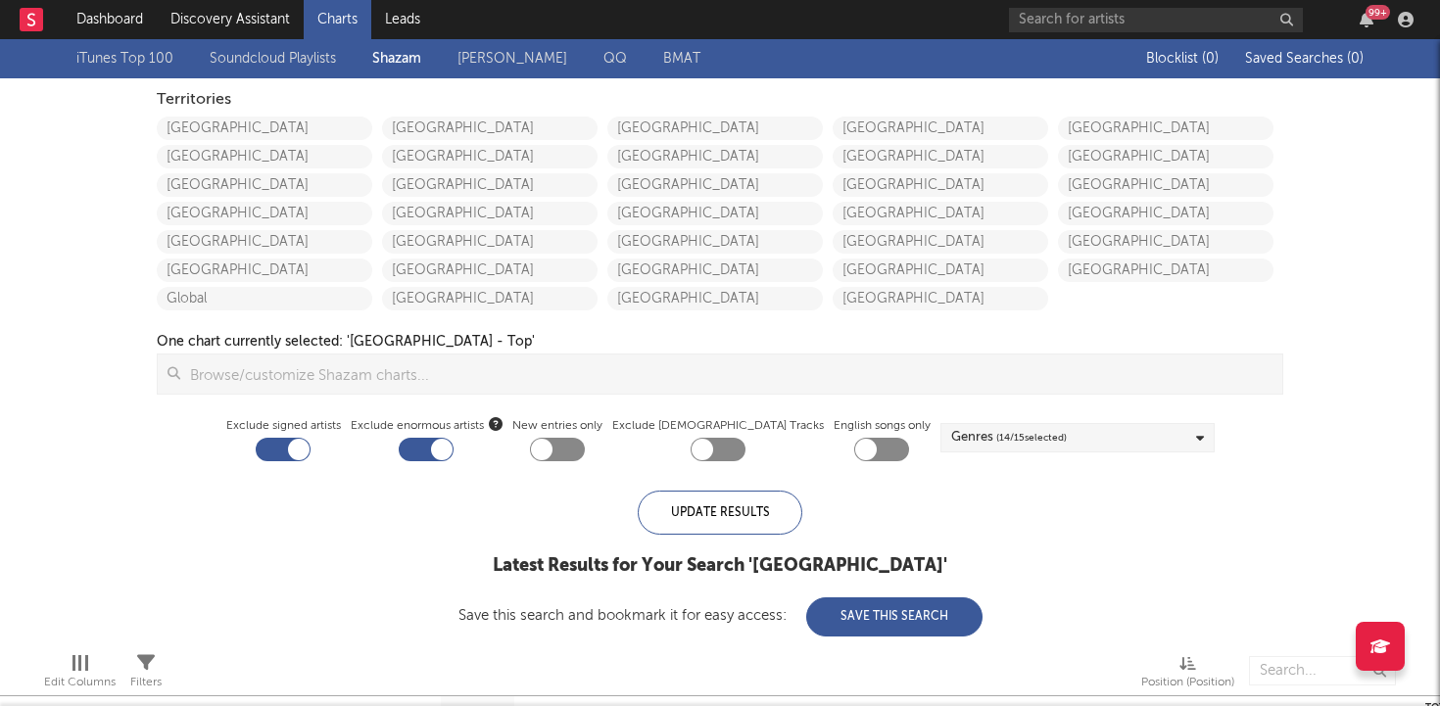
click at [517, 43] on div "iTunes Top 100 Soundcloud Playlists Shazam Warner Chappell QQ BMAT" at bounding box center [597, 58] width 1043 height 39
click at [512, 55] on link "[PERSON_NAME]" at bounding box center [513, 59] width 110 height 24
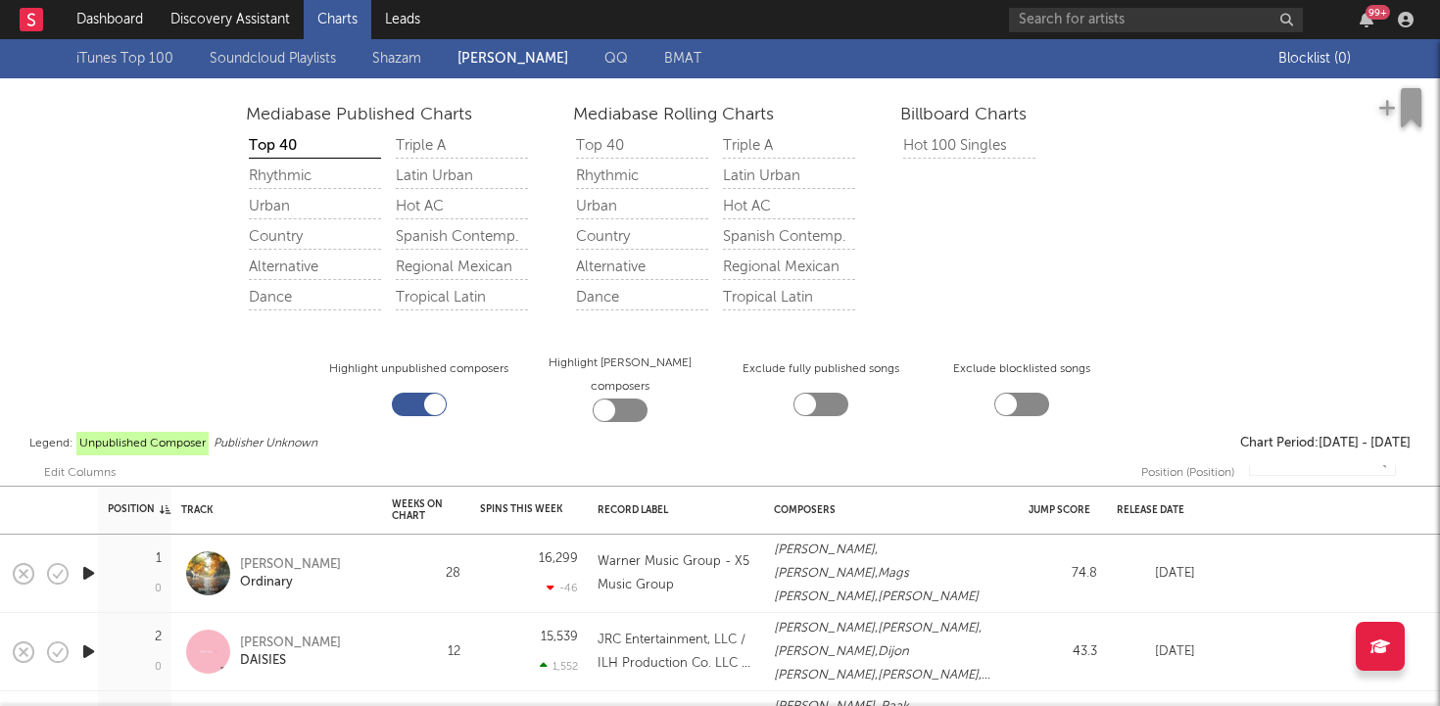
click at [676, 59] on link "BMAT" at bounding box center [682, 59] width 37 height 24
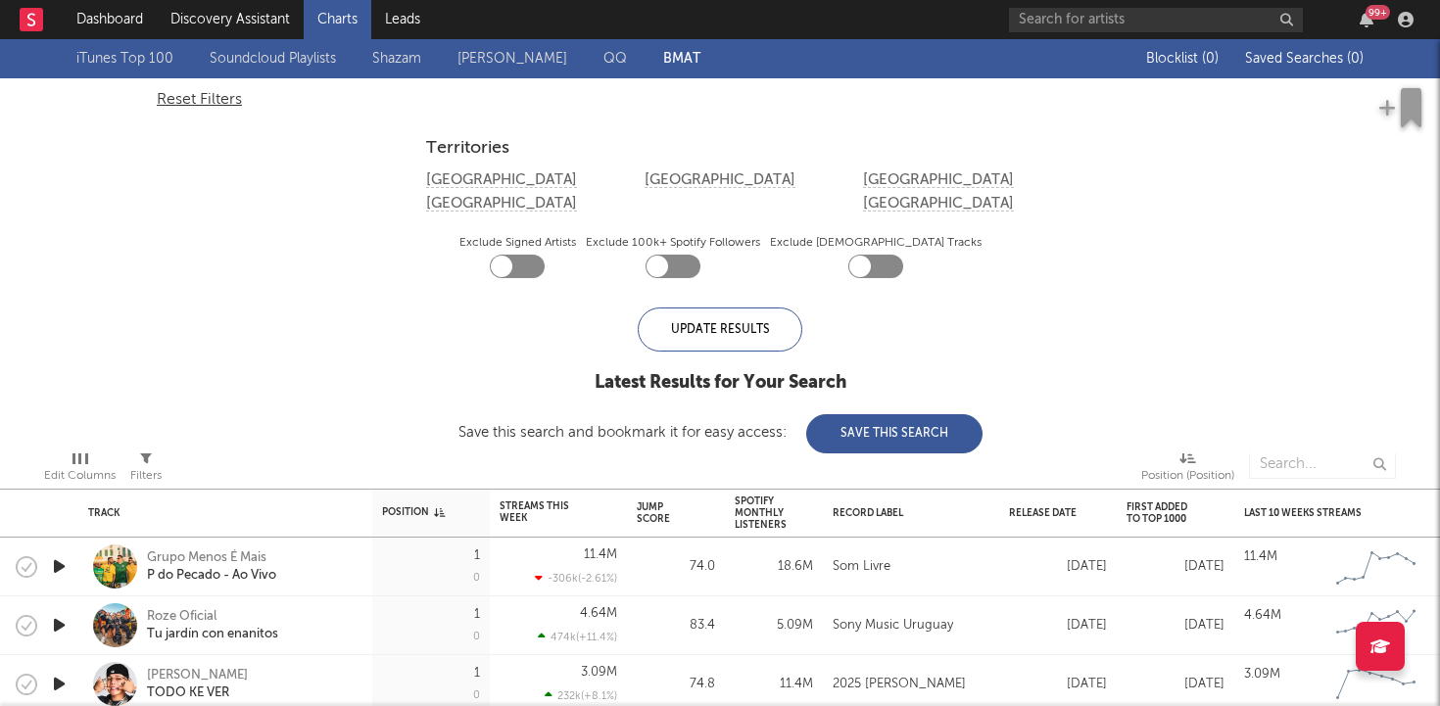
click at [613, 64] on link "QQ" at bounding box center [616, 59] width 24 height 24
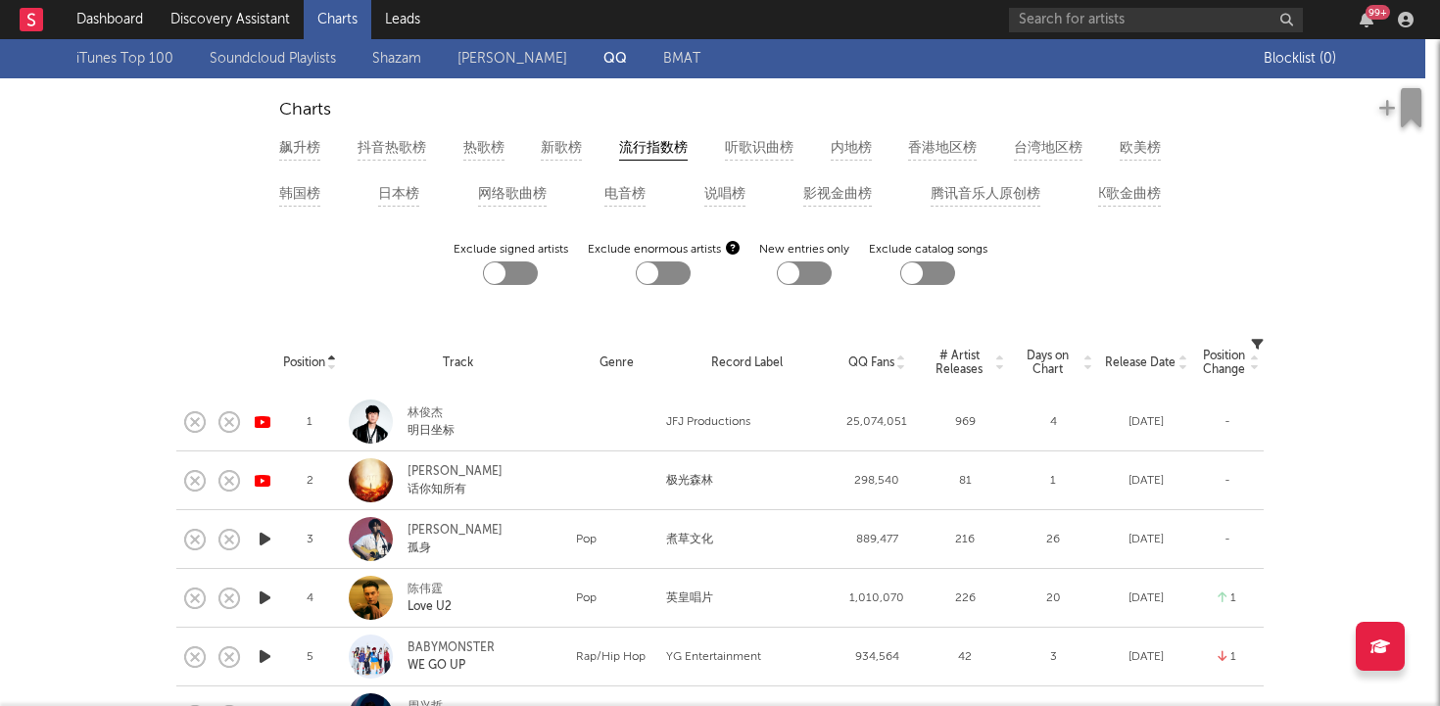
click at [128, 60] on link "iTunes Top 100" at bounding box center [124, 59] width 97 height 24
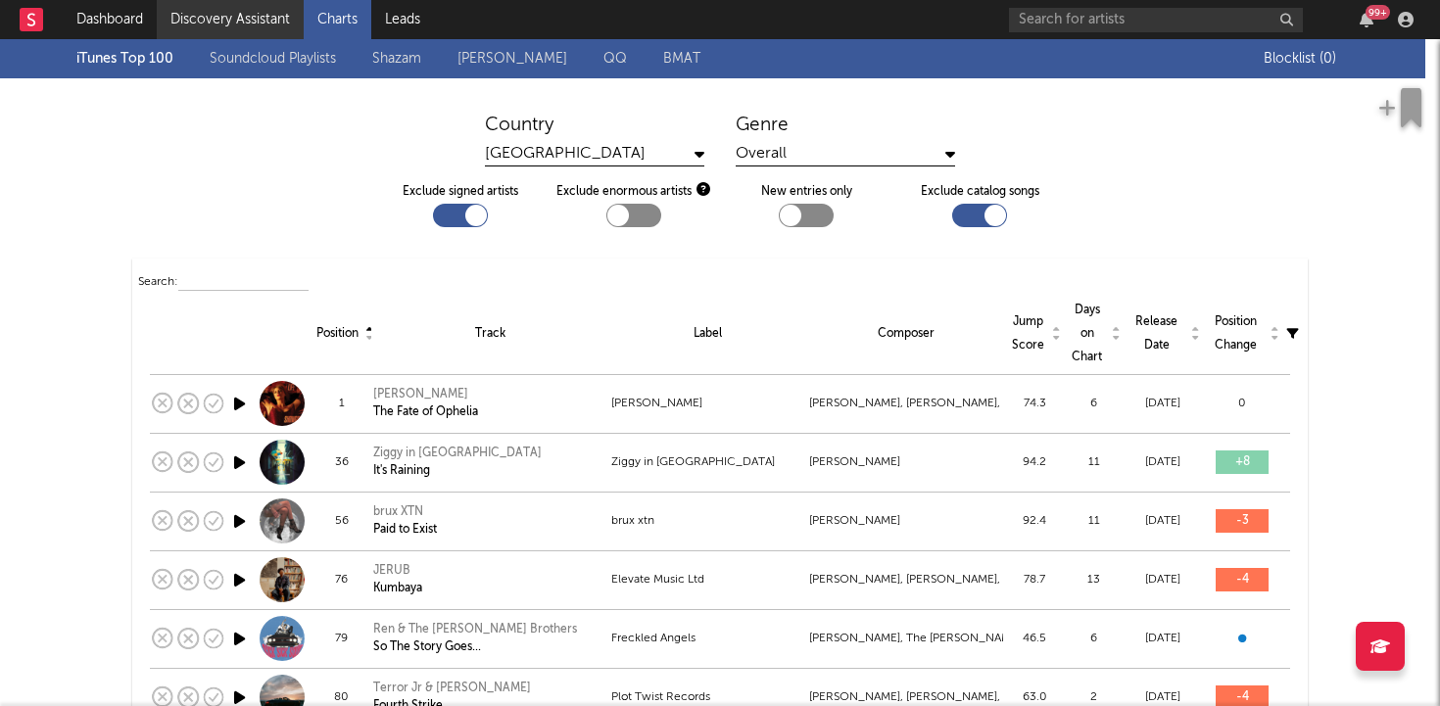
click at [228, 25] on link "Discovery Assistant" at bounding box center [230, 19] width 147 height 39
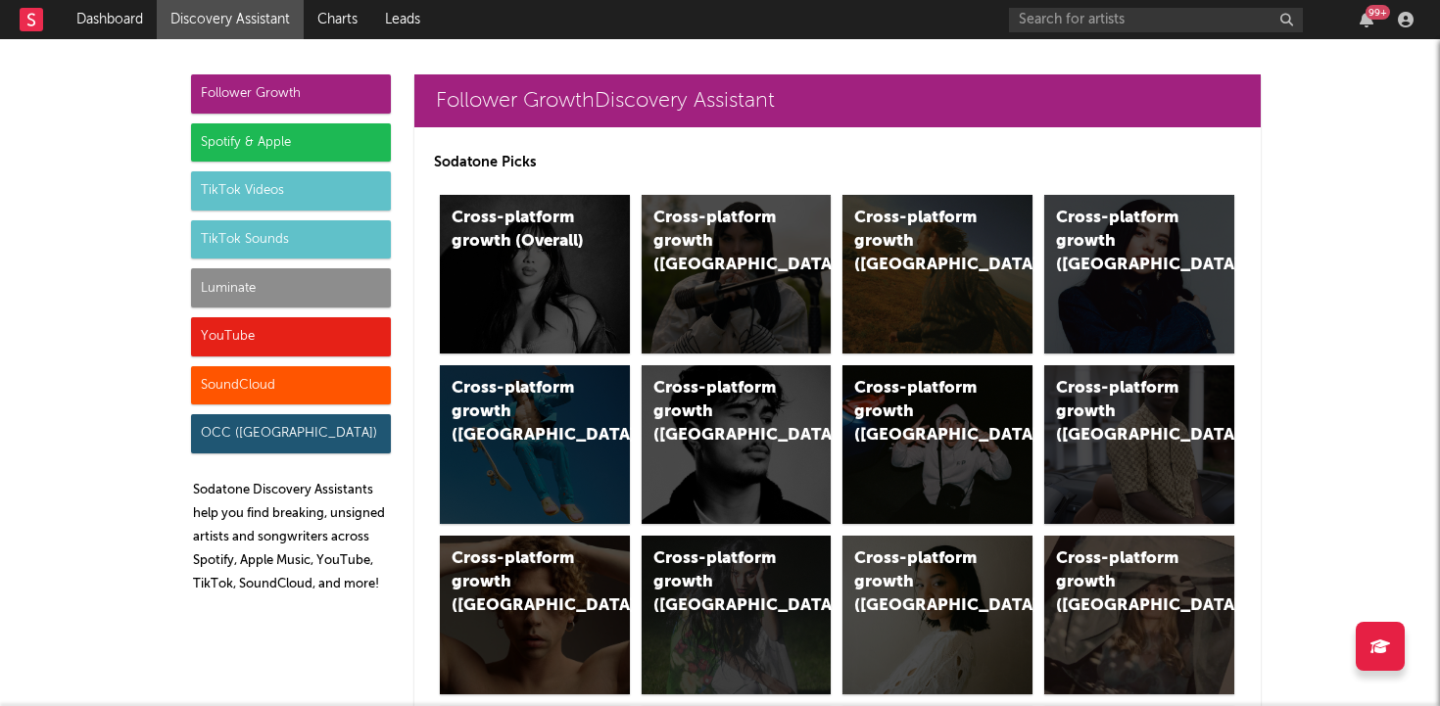
click at [247, 194] on div "TikTok Videos" at bounding box center [291, 190] width 200 height 39
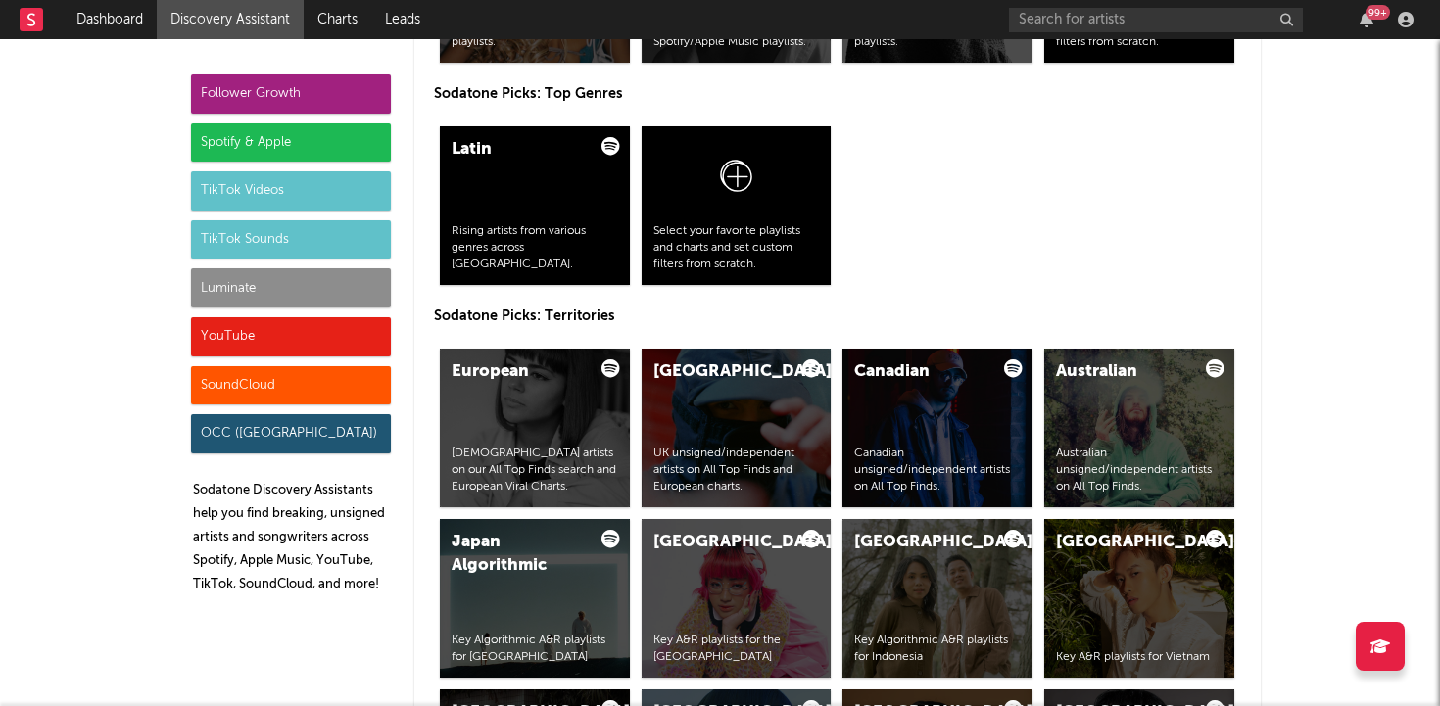
scroll to position [4469, 0]
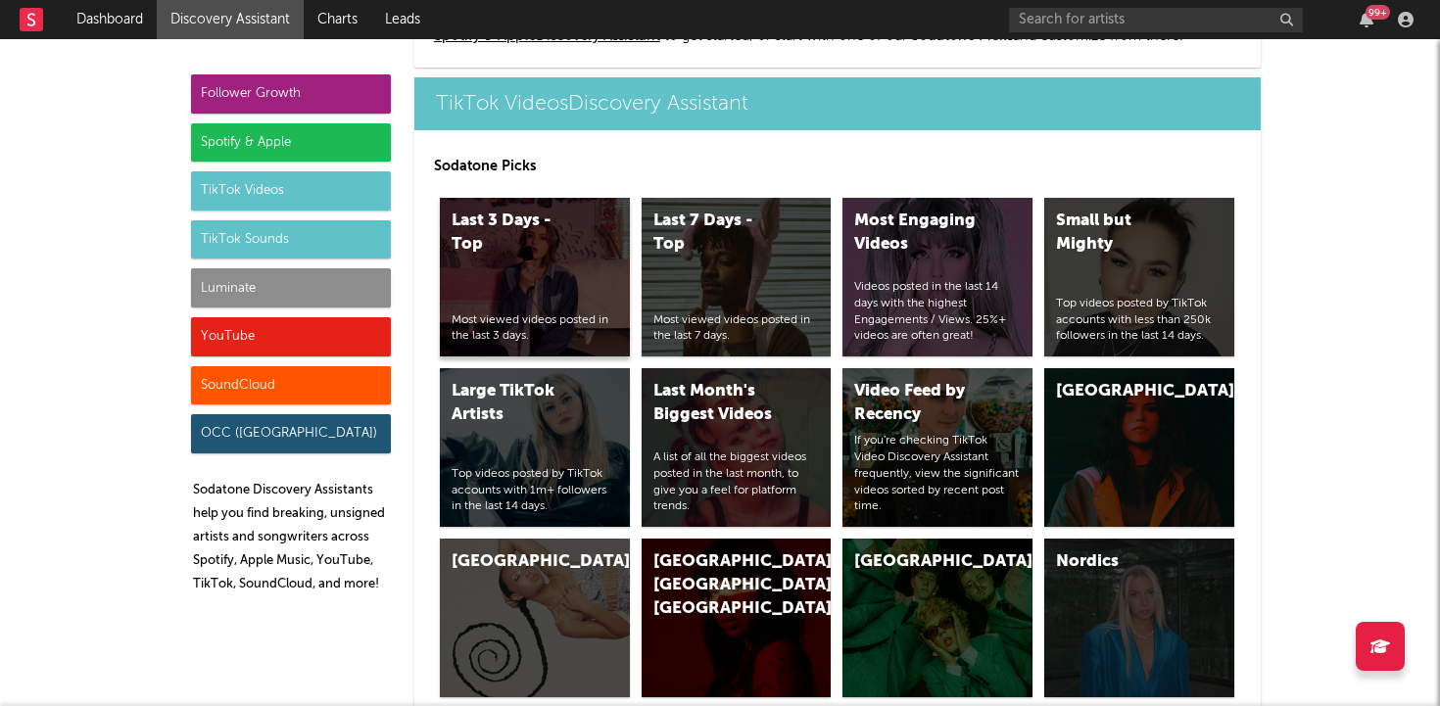
click at [479, 268] on div "Last 3 Days - Top Most viewed videos posted in the last 3 days." at bounding box center [535, 277] width 190 height 159
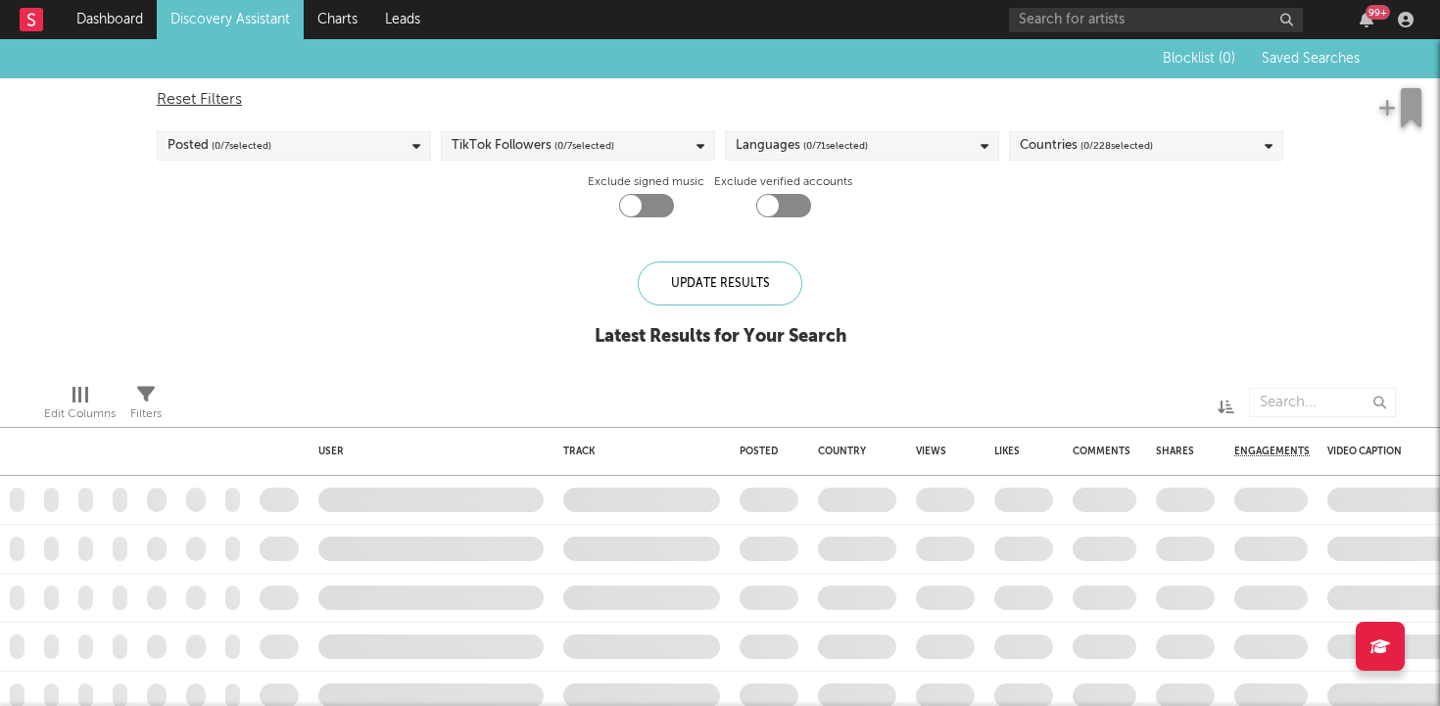
checkbox input "true"
